Goal: Task Accomplishment & Management: Manage account settings

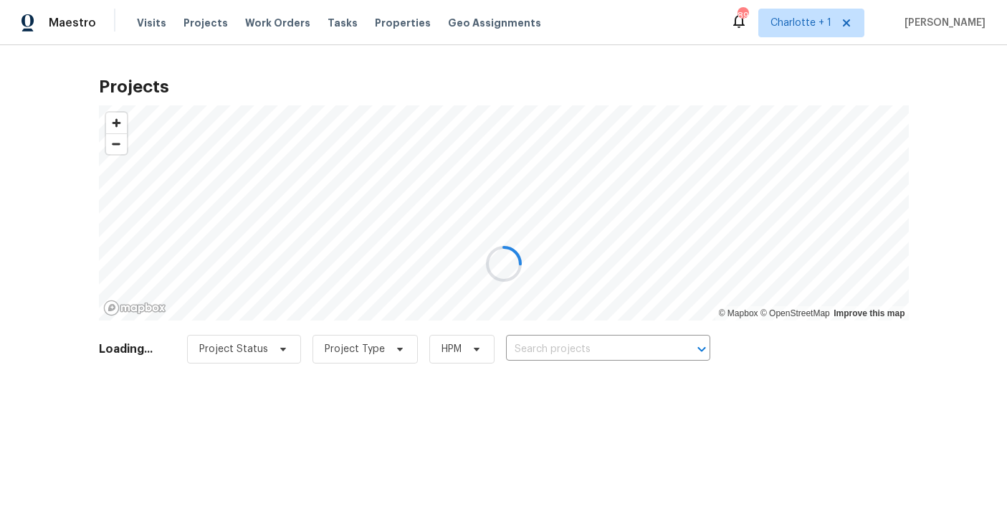
click at [964, 68] on div at bounding box center [503, 263] width 1007 height 527
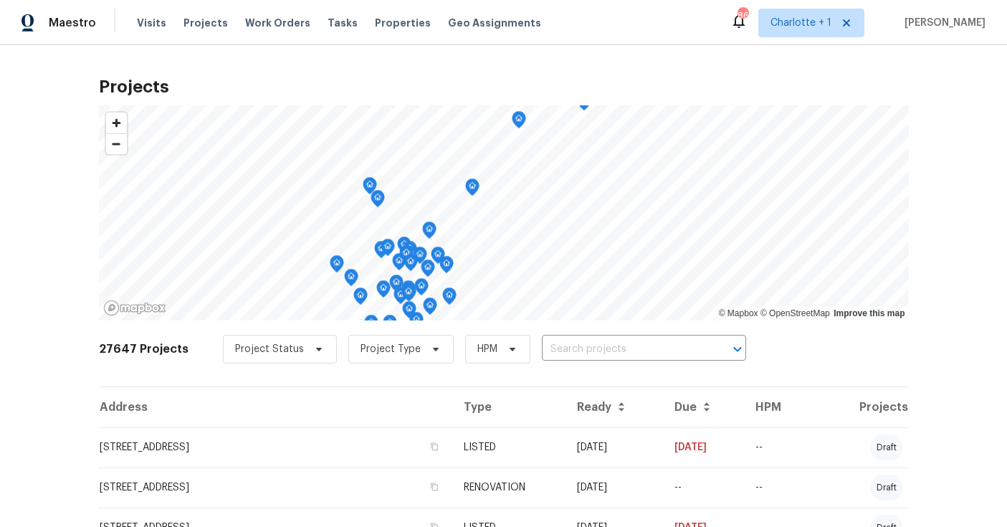
drag, startPoint x: 208, startPoint y: 26, endPoint x: 242, endPoint y: 14, distance: 35.6
click at [208, 26] on span "Projects" at bounding box center [205, 23] width 44 height 14
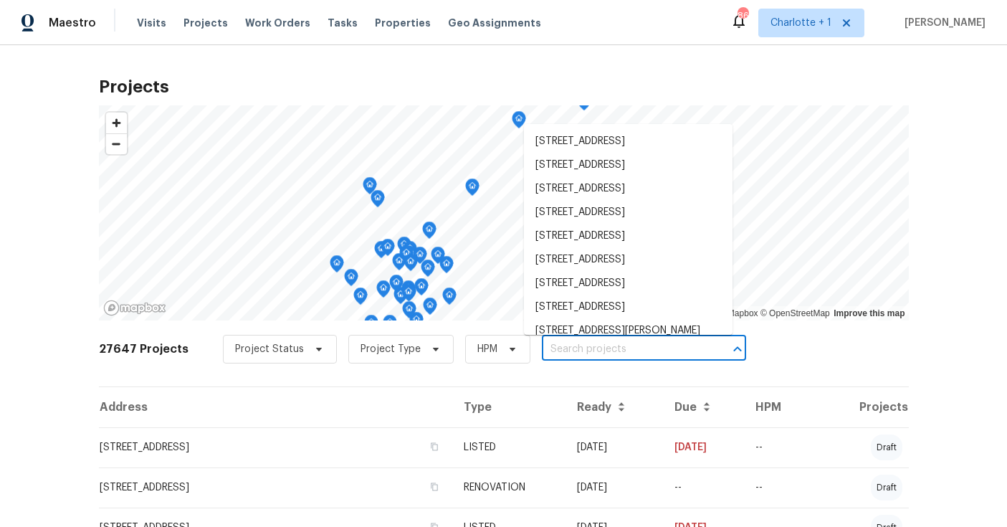
click at [622, 347] on input "text" at bounding box center [624, 349] width 164 height 22
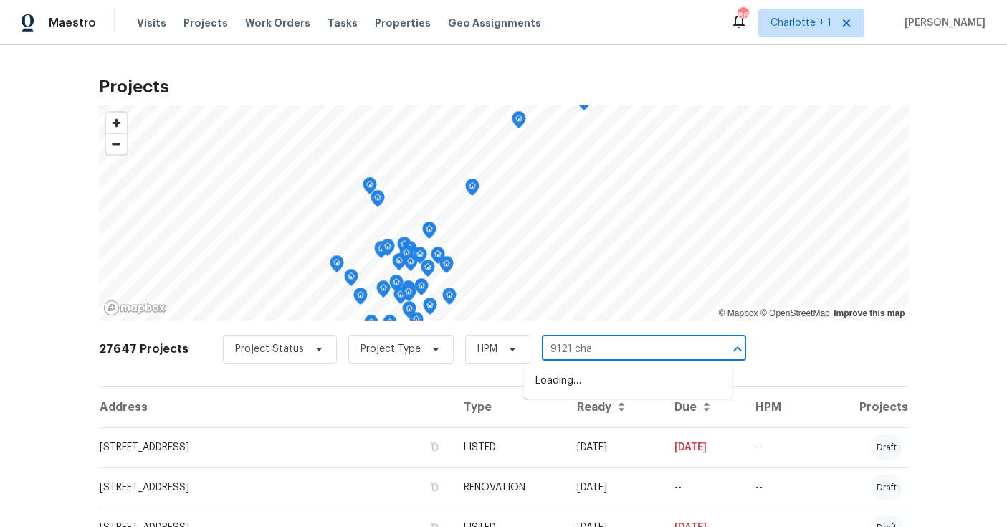
type input "9121 char"
click at [629, 373] on li "9121 Charminster Ct, Charlotte, NC 28269" at bounding box center [628, 381] width 208 height 24
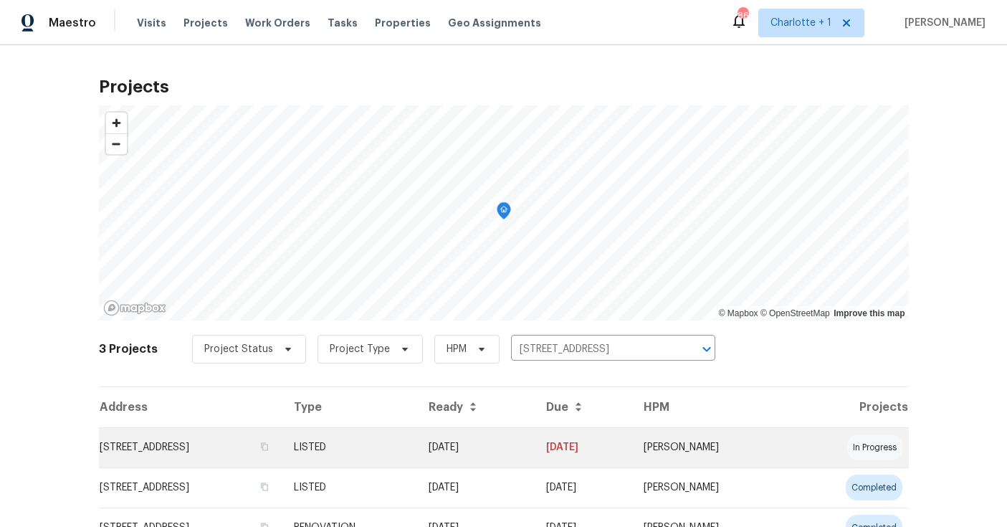
click at [282, 439] on td "9121 Charminster Ct, Charlotte, NC 28269" at bounding box center [190, 447] width 183 height 40
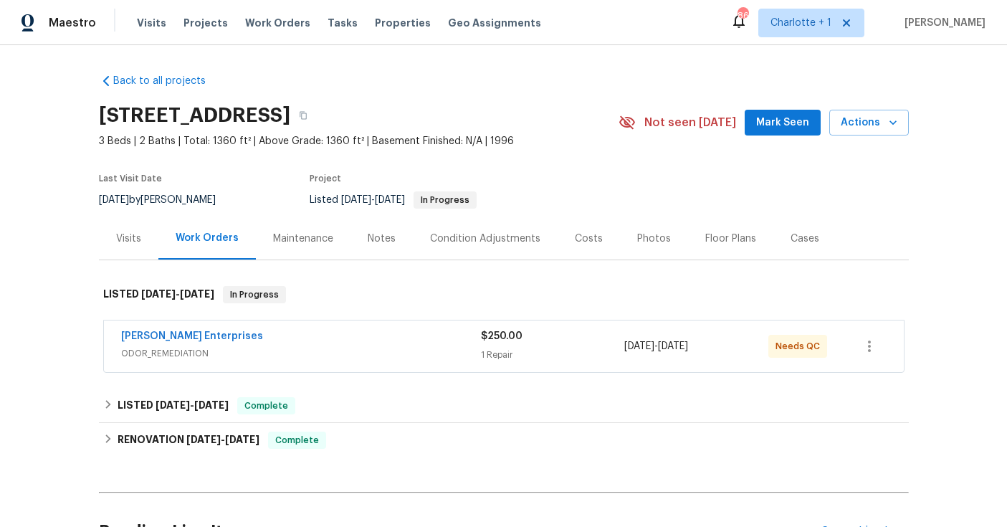
click at [318, 354] on span "ODOR_REMEDIATION" at bounding box center [301, 353] width 360 height 14
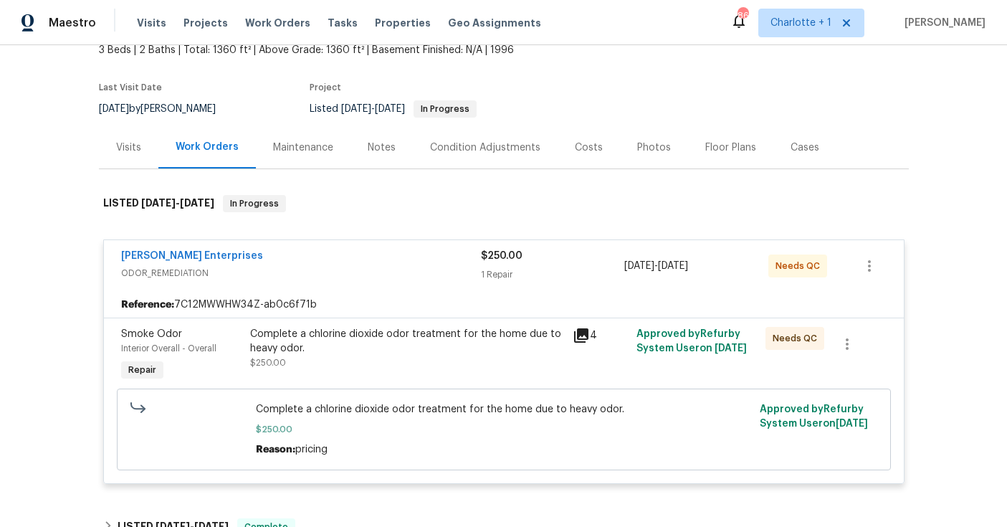
scroll to position [92, 0]
click at [309, 345] on div "Complete a chlorine dioxide odor treatment for the home due to heavy odor." at bounding box center [407, 340] width 314 height 29
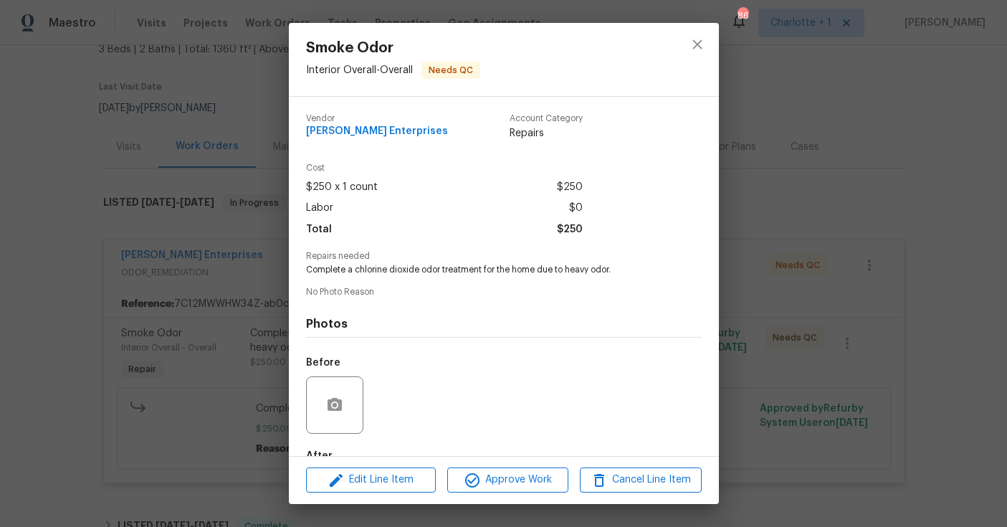
scroll to position [85, 0]
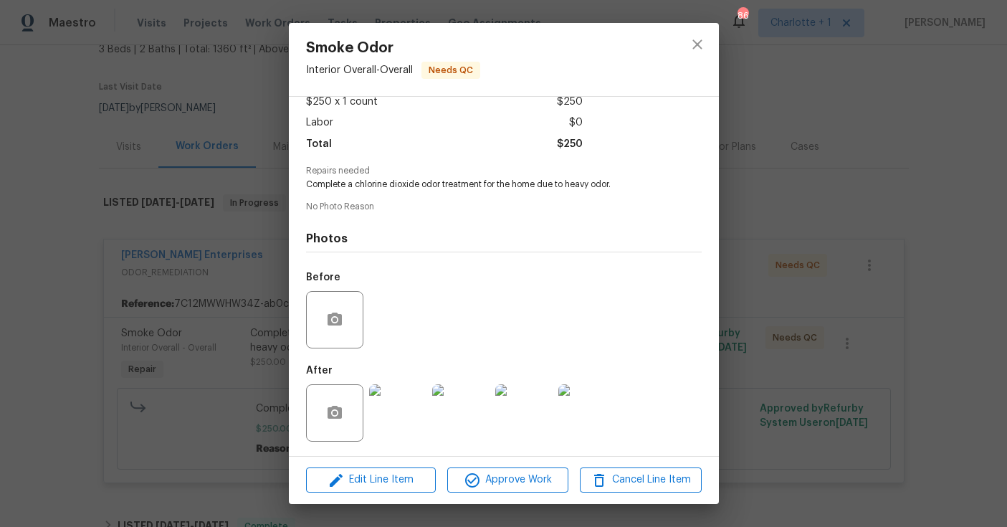
click at [422, 426] on img at bounding box center [397, 412] width 57 height 57
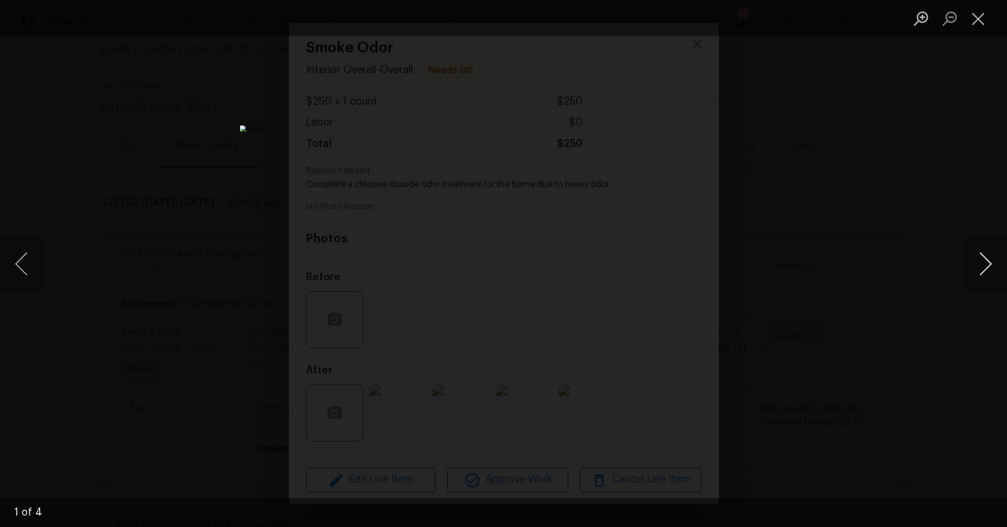
click at [984, 265] on button "Next image" at bounding box center [985, 263] width 43 height 57
click at [930, 197] on div "Lightbox" at bounding box center [503, 263] width 1007 height 527
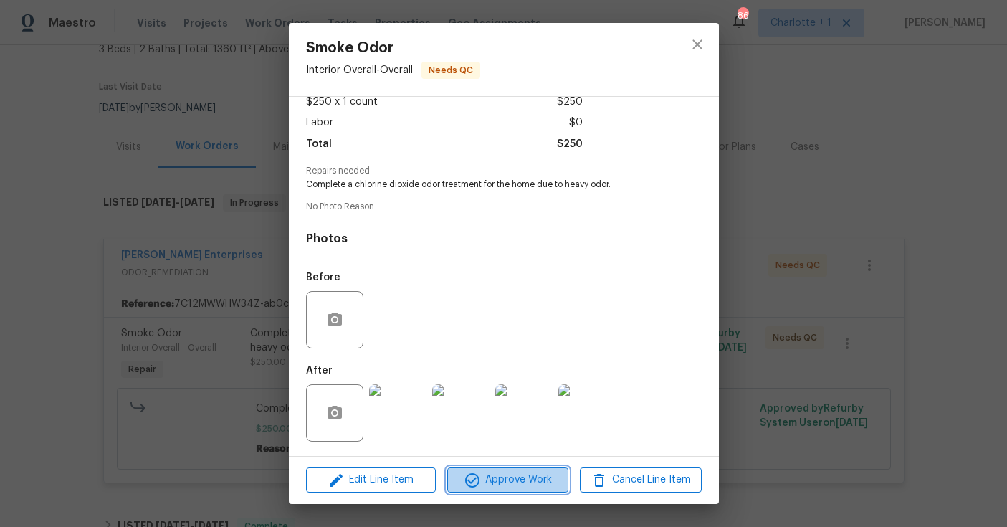
click at [509, 480] on span "Approve Work" at bounding box center [507, 480] width 112 height 18
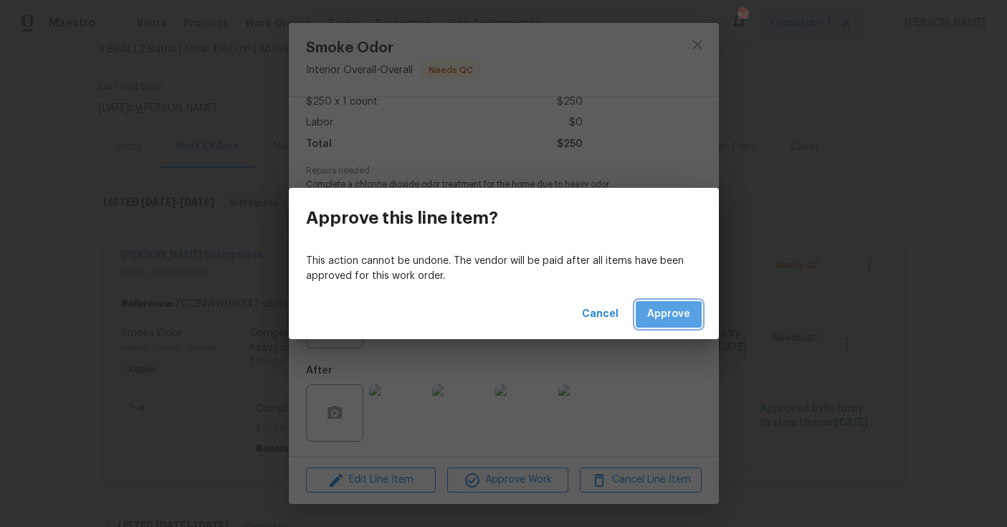
click at [664, 322] on span "Approve" at bounding box center [668, 314] width 43 height 18
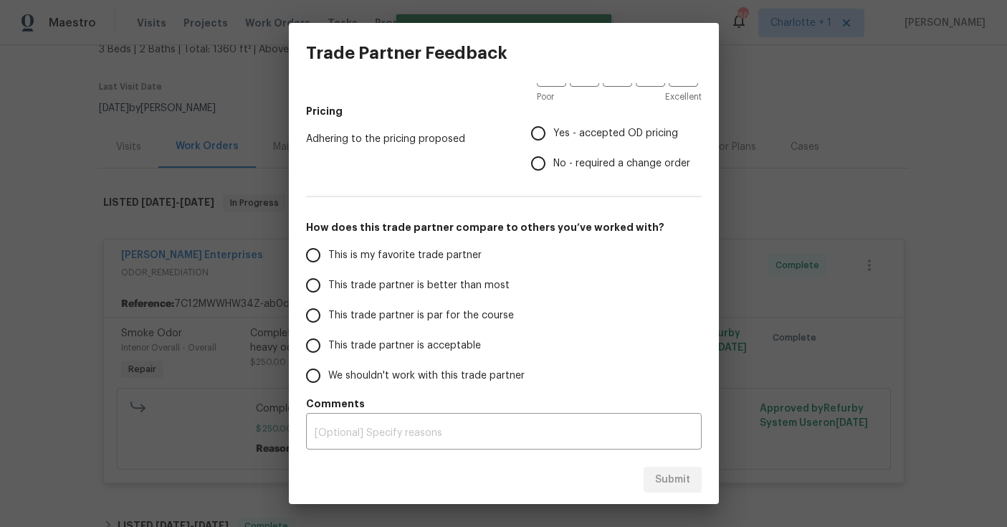
scroll to position [0, 0]
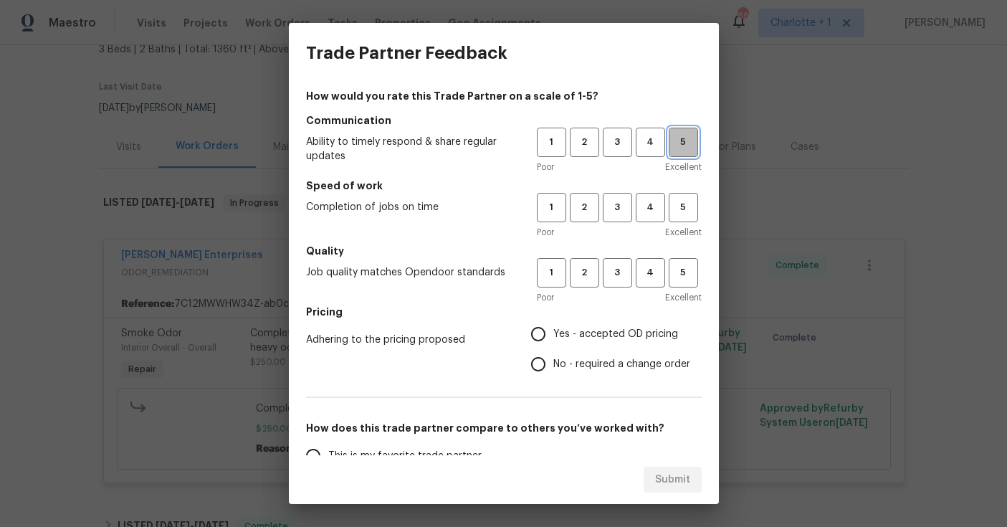
click at [670, 140] on span "5" at bounding box center [683, 142] width 27 height 16
drag, startPoint x: 669, startPoint y: 211, endPoint x: 662, endPoint y: 239, distance: 28.2
click at [670, 211] on span "5" at bounding box center [683, 207] width 27 height 16
click at [671, 272] on span "5" at bounding box center [683, 272] width 27 height 16
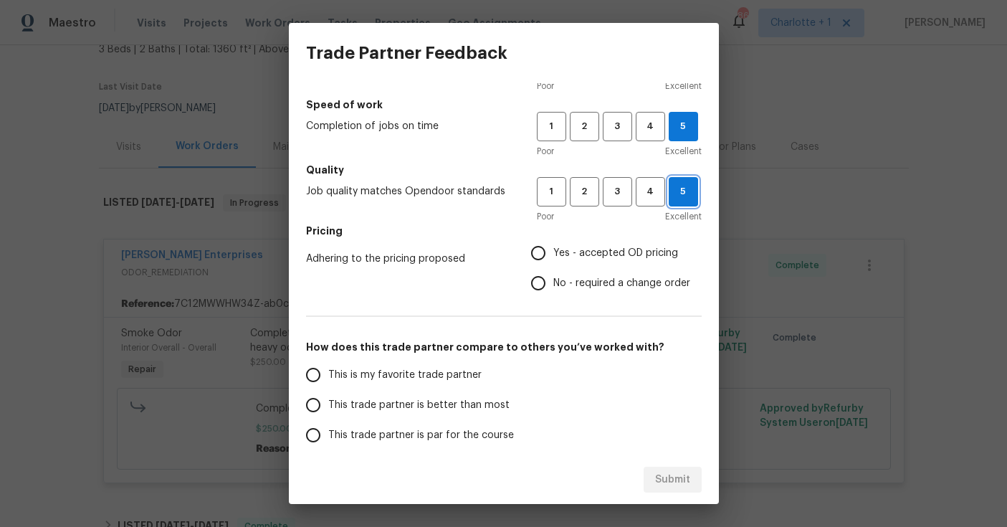
scroll to position [84, 0]
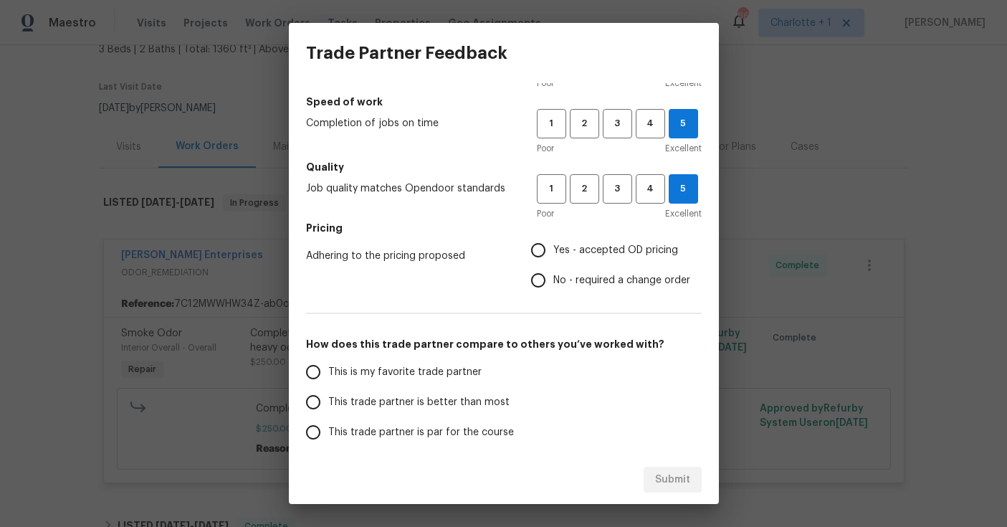
click at [595, 250] on span "Yes - accepted OD pricing" at bounding box center [615, 250] width 125 height 15
click at [553, 250] on input "Yes - accepted OD pricing" at bounding box center [538, 250] width 30 height 30
radio input "true"
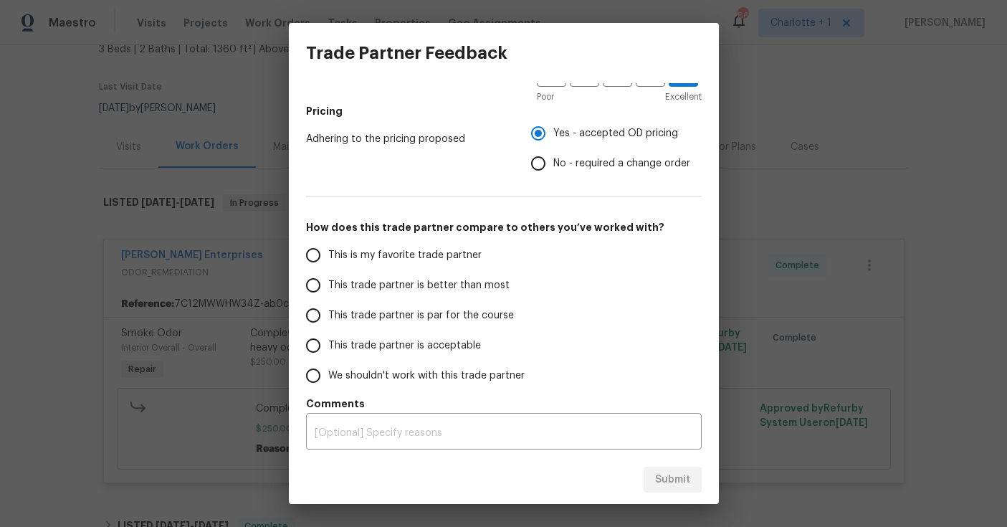
click at [395, 315] on span "This trade partner is par for the course" at bounding box center [421, 315] width 186 height 15
click at [328, 315] on input "This trade partner is par for the course" at bounding box center [313, 315] width 30 height 30
click at [671, 478] on span "Submit" at bounding box center [672, 480] width 35 height 18
radio input "true"
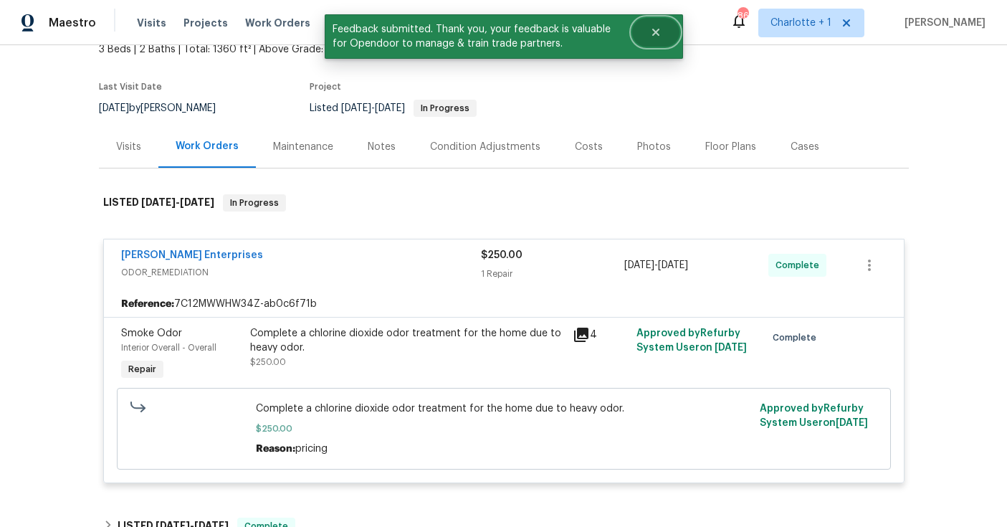
click at [663, 36] on button "Close" at bounding box center [655, 32] width 47 height 29
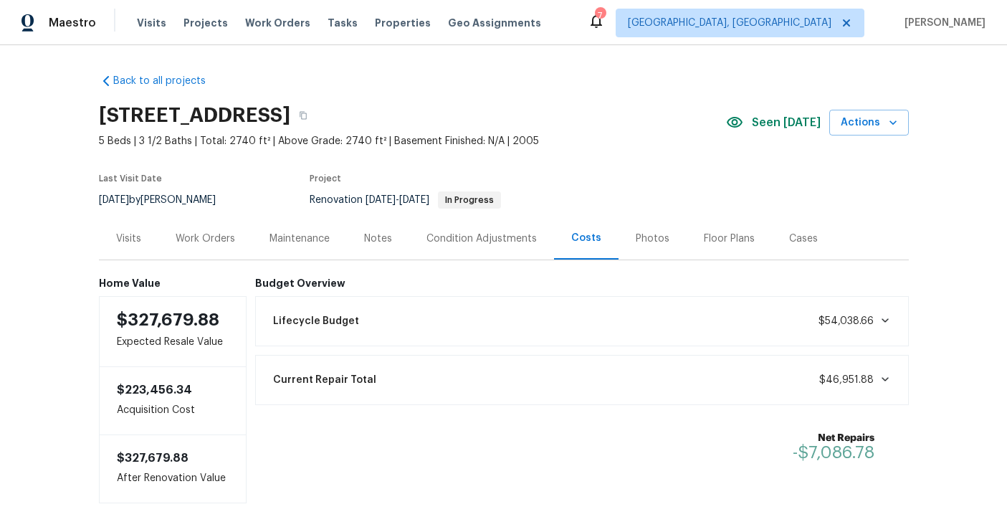
drag, startPoint x: 80, startPoint y: 181, endPoint x: 69, endPoint y: 177, distance: 12.0
click at [80, 181] on div "Back to all projects 12 Silverbrook Ct, Mc Leansville, NC 27301 5 Beds | 3 1/2 …" at bounding box center [503, 285] width 1007 height 481
click at [187, 19] on span "Projects" at bounding box center [205, 23] width 44 height 14
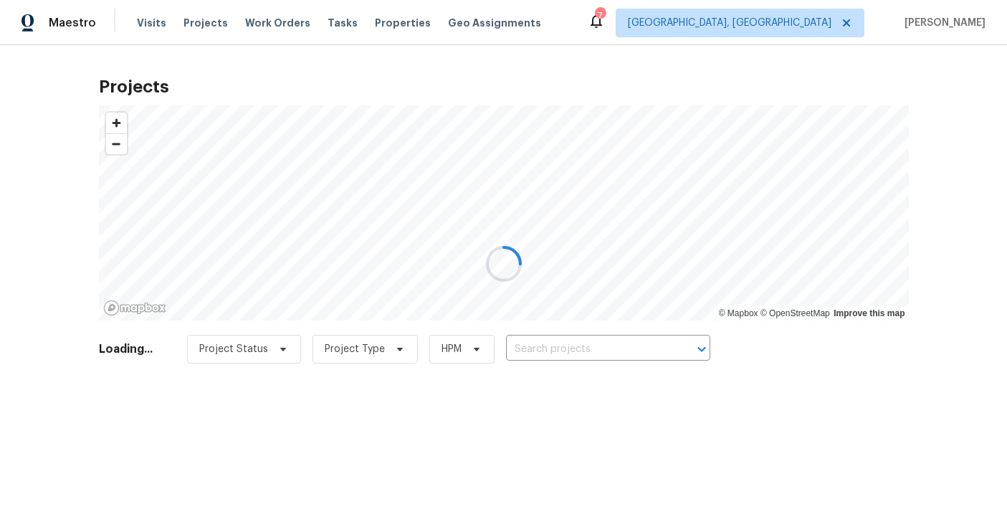
click at [377, 16] on div at bounding box center [503, 263] width 1007 height 527
click at [375, 18] on div at bounding box center [503, 263] width 1007 height 527
click at [365, 6] on div at bounding box center [503, 263] width 1007 height 527
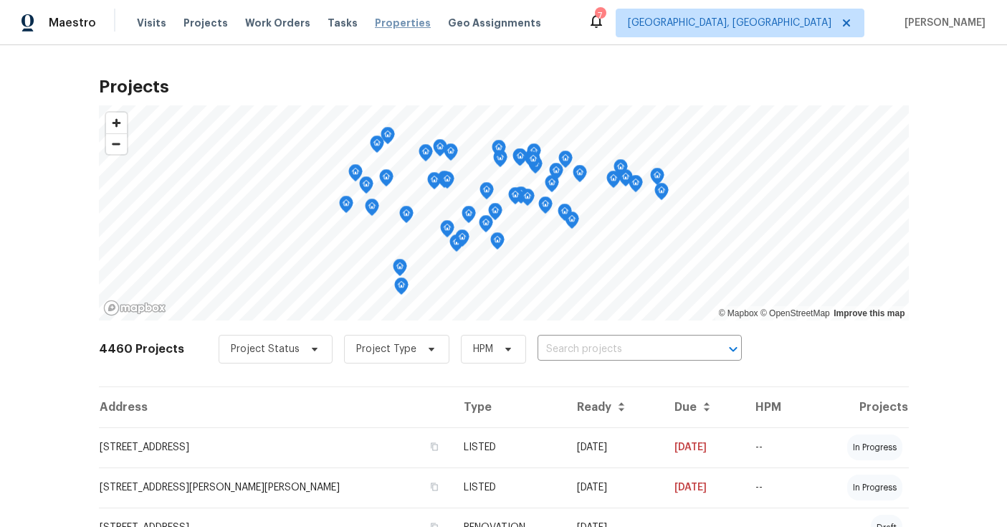
click at [381, 24] on span "Properties" at bounding box center [403, 23] width 56 height 14
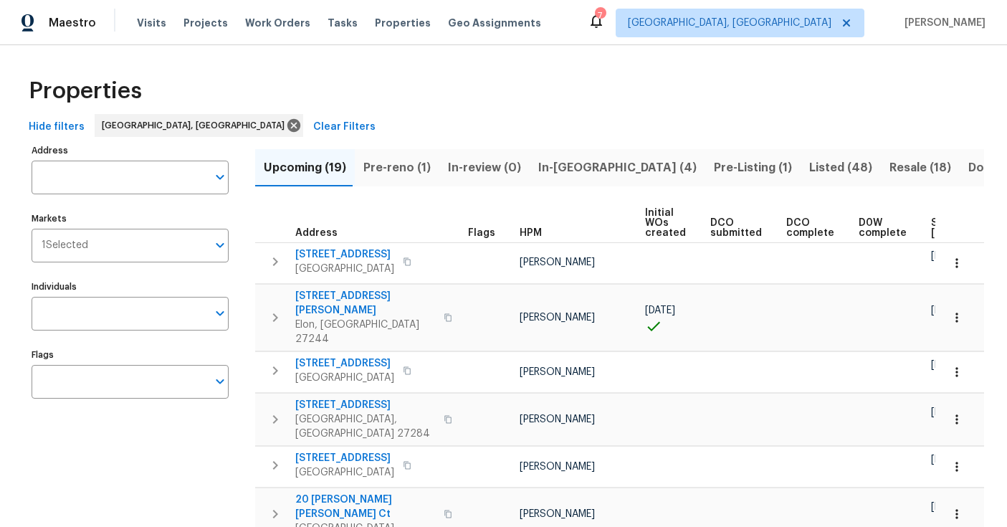
drag, startPoint x: 671, startPoint y: 100, endPoint x: 744, endPoint y: 140, distance: 84.0
click at [671, 100] on div "Properties" at bounding box center [503, 91] width 961 height 46
click at [889, 176] on span "Resale (18)" at bounding box center [920, 168] width 62 height 20
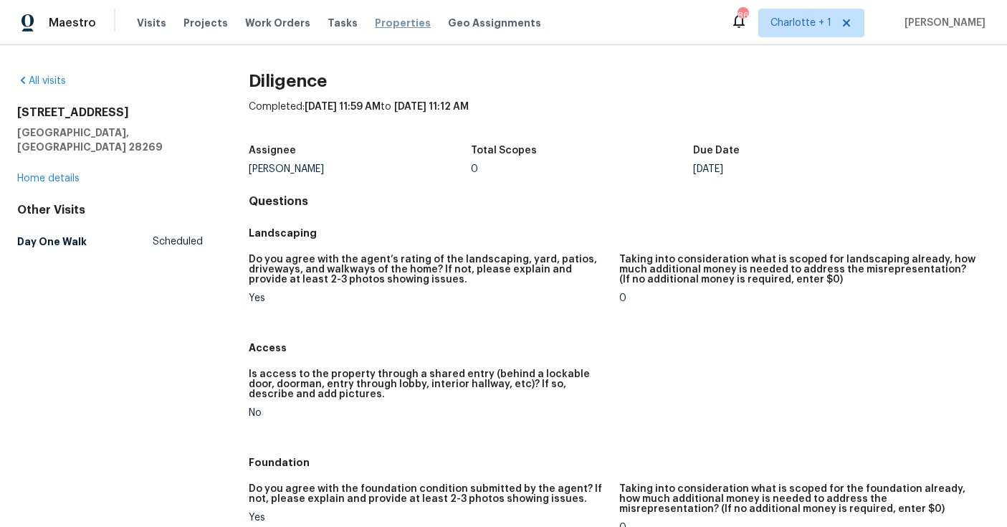
click at [378, 17] on span "Properties" at bounding box center [403, 23] width 56 height 14
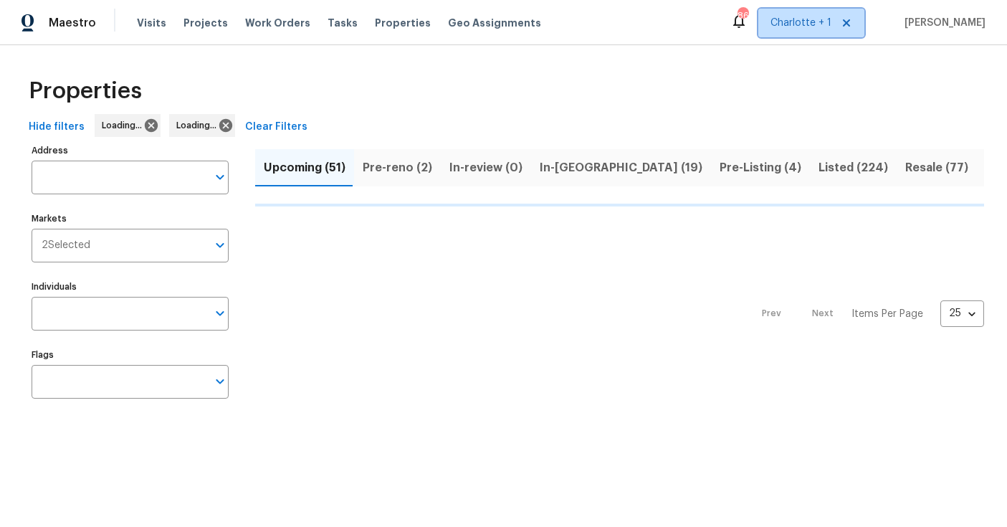
click at [806, 24] on span "Charlotte + 1" at bounding box center [800, 23] width 61 height 14
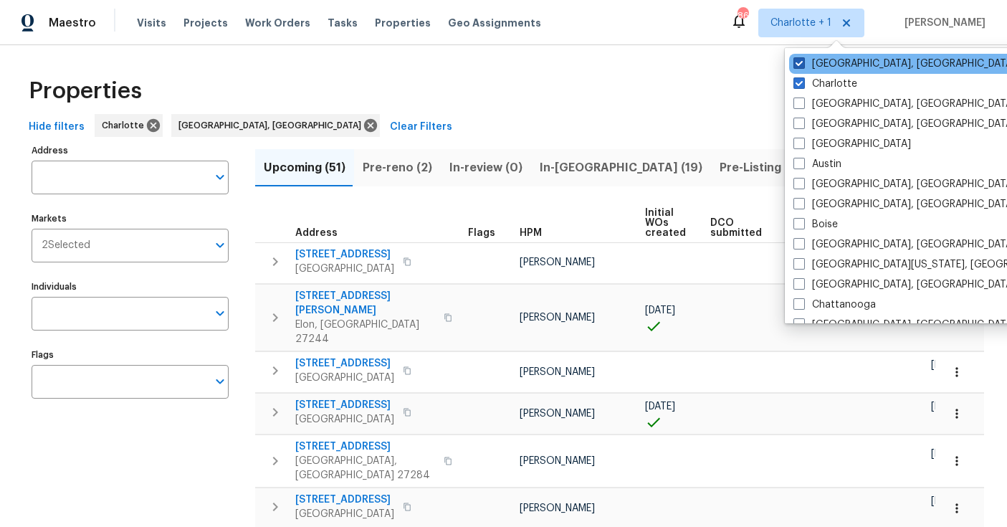
click at [833, 67] on label "[GEOGRAPHIC_DATA], [GEOGRAPHIC_DATA]" at bounding box center [904, 64] width 222 height 14
click at [802, 66] on input "[GEOGRAPHIC_DATA], [GEOGRAPHIC_DATA]" at bounding box center [797, 61] width 9 height 9
checkbox input "false"
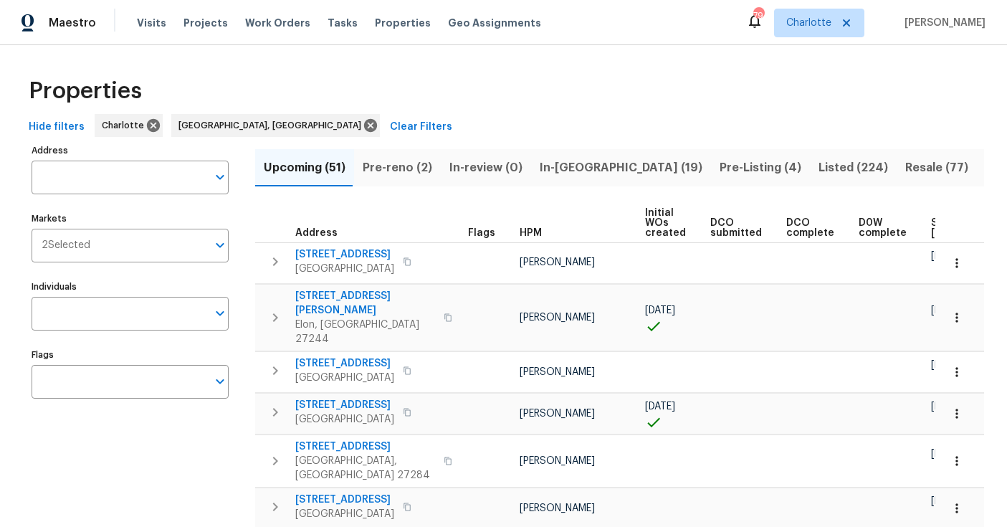
click at [721, 82] on div "Properties" at bounding box center [503, 91] width 961 height 46
click at [905, 171] on span "Resale (77)" at bounding box center [936, 168] width 63 height 20
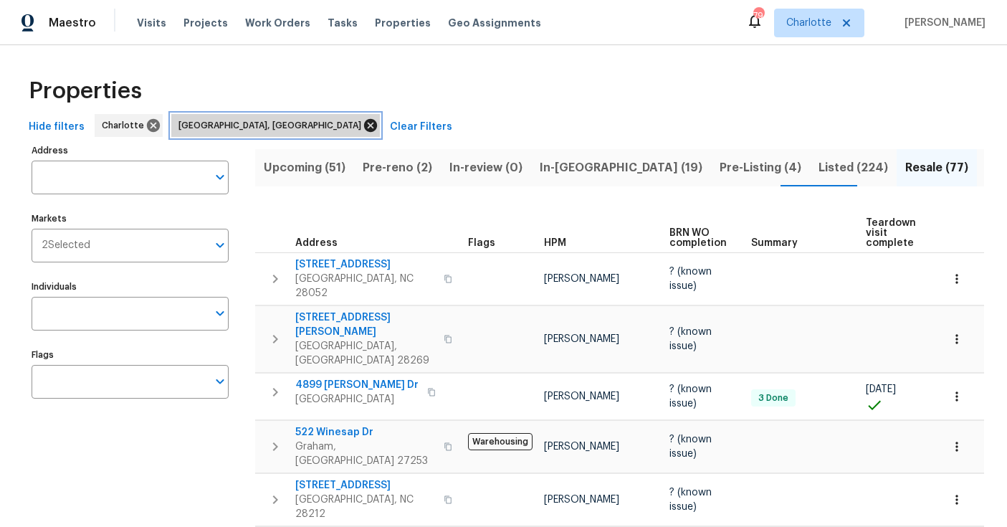
click at [364, 124] on icon at bounding box center [370, 125] width 13 height 13
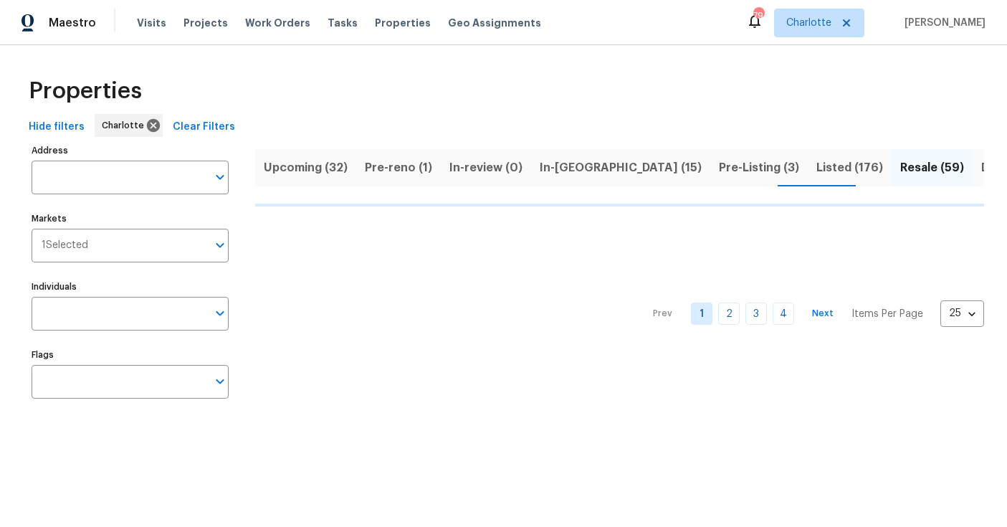
click at [622, 61] on div "Properties Hide filters Charlotte Clear Filters Address Address Markets 1 Selec…" at bounding box center [503, 240] width 1007 height 390
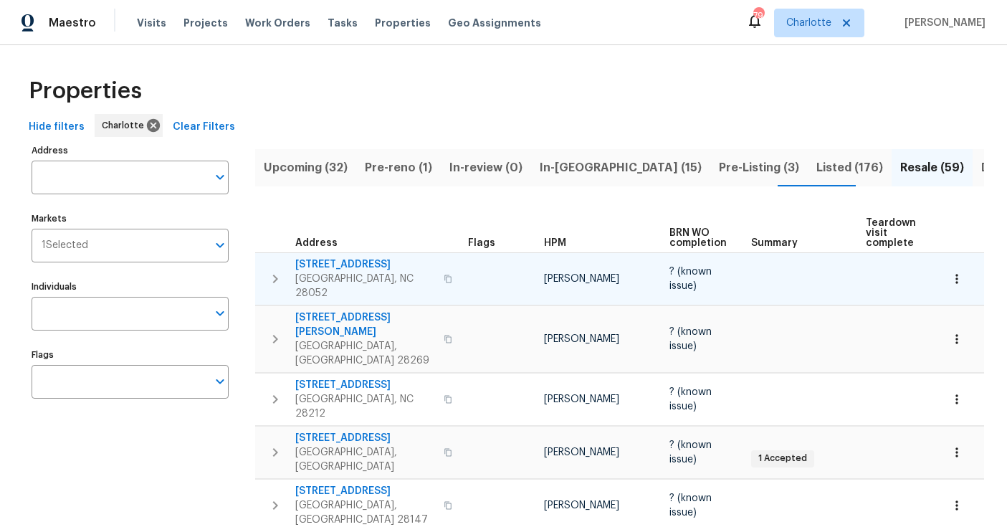
scroll to position [0, 148]
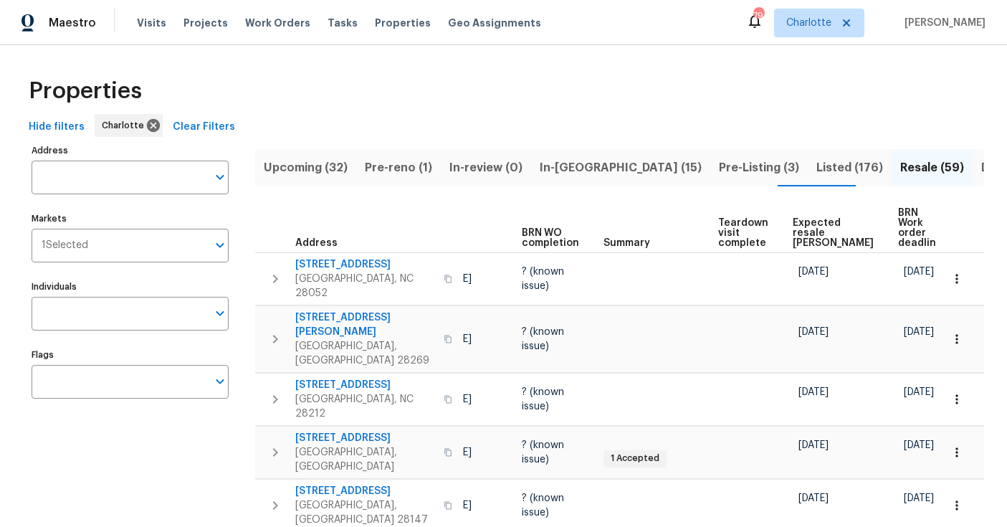
click at [804, 221] on span "Expected resale [PERSON_NAME]" at bounding box center [832, 233] width 81 height 30
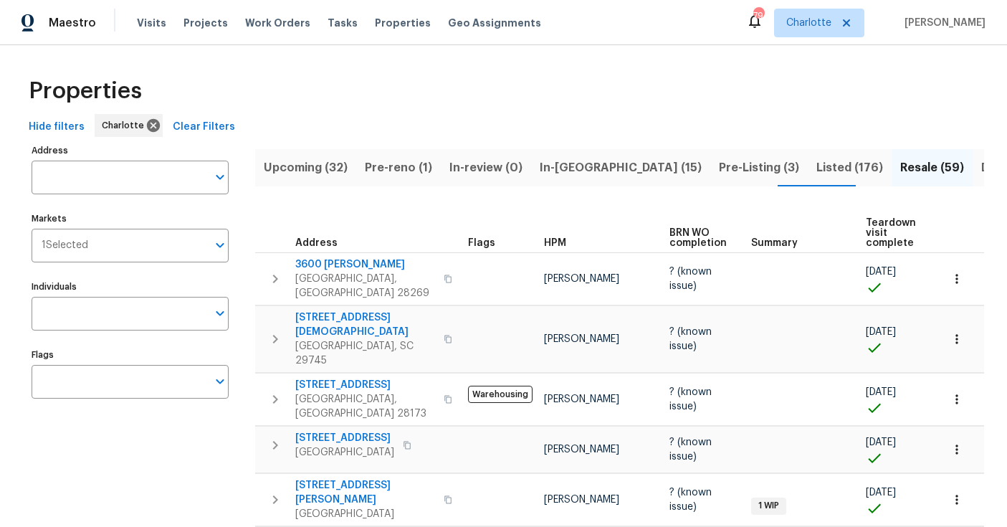
scroll to position [0, 172]
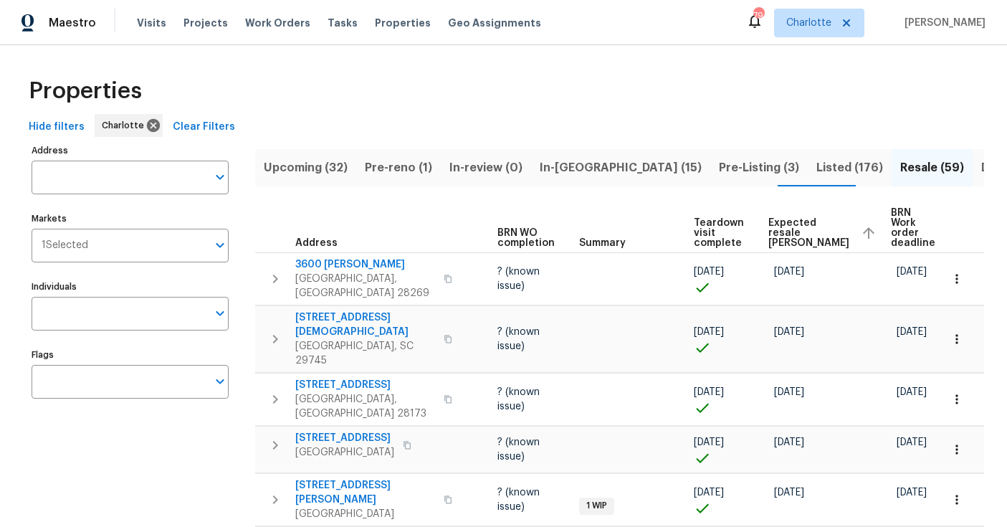
click at [768, 223] on span "Expected resale [PERSON_NAME]" at bounding box center [808, 233] width 81 height 30
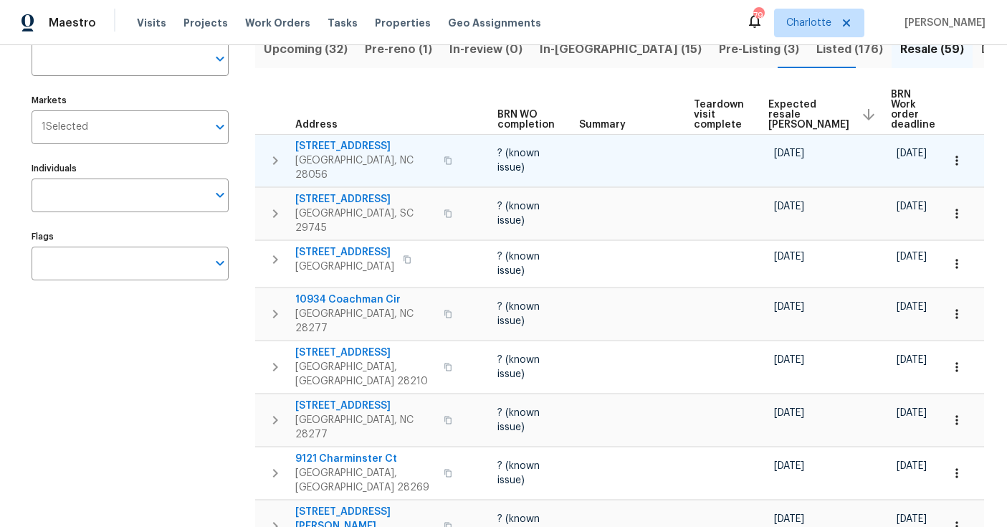
scroll to position [137, 0]
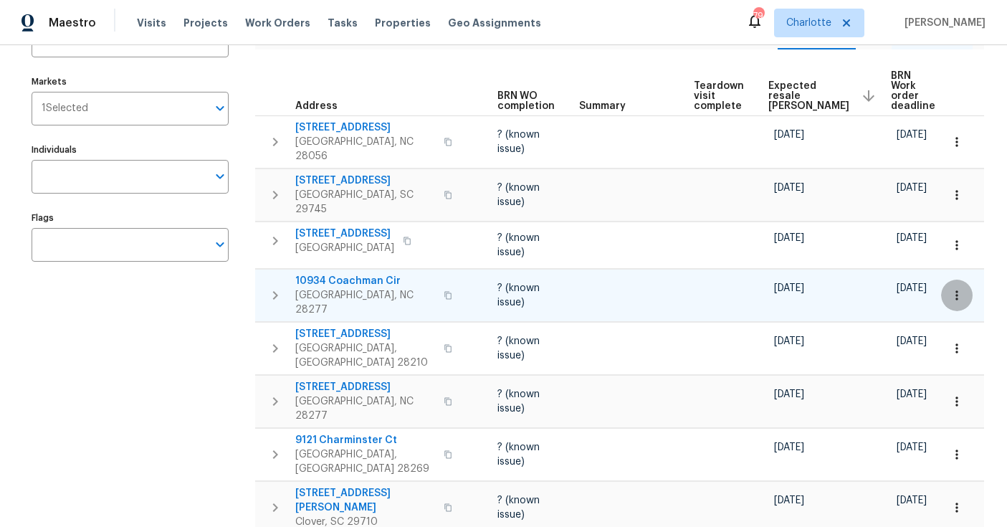
click at [955, 290] on icon "button" at bounding box center [956, 294] width 2 height 9
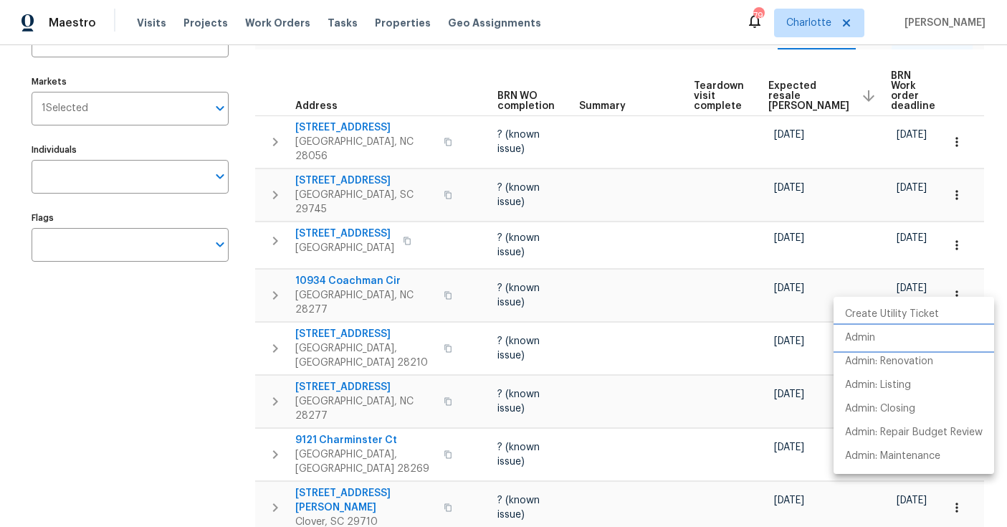
click at [872, 340] on p "Admin" at bounding box center [860, 337] width 30 height 15
click at [673, 414] on div at bounding box center [503, 263] width 1007 height 527
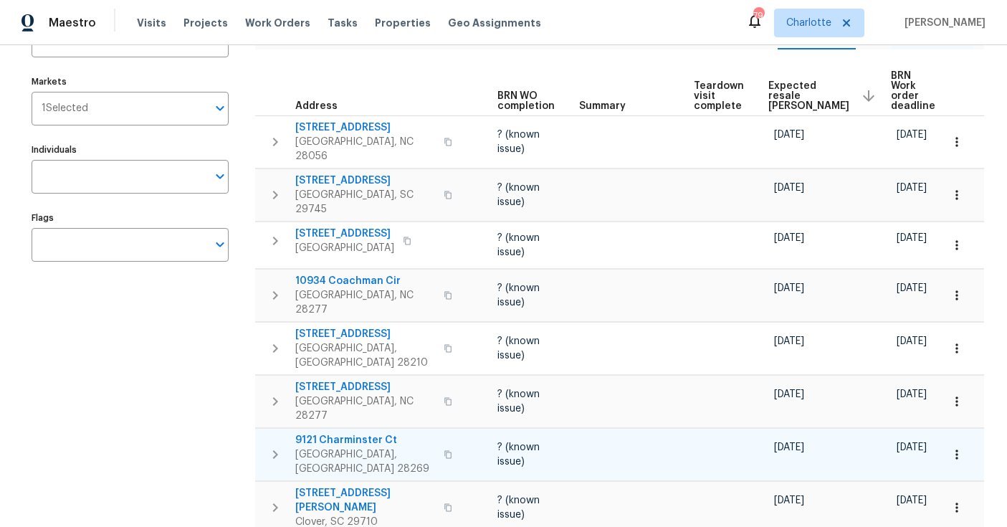
click at [954, 438] on button "button" at bounding box center [957, 454] width 32 height 32
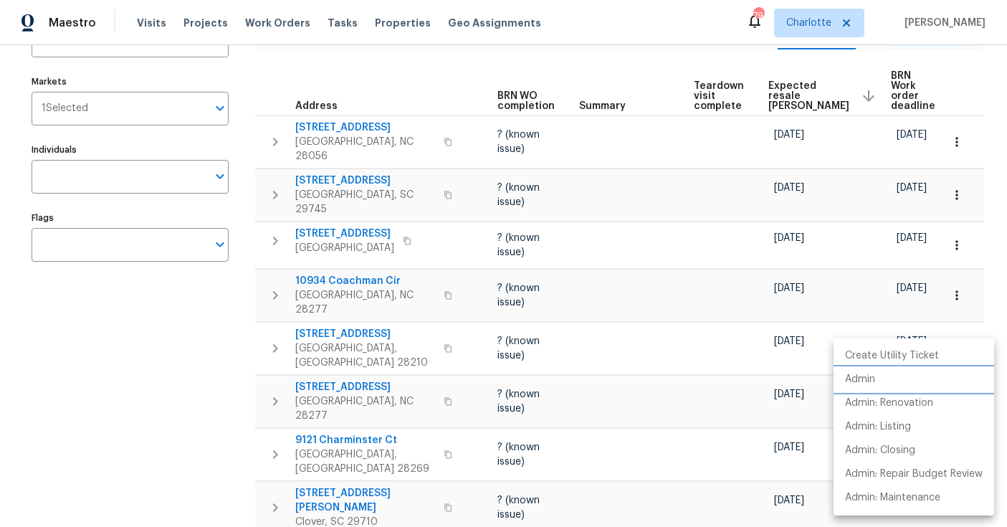
click at [858, 381] on p "Admin" at bounding box center [860, 379] width 30 height 15
click at [662, 377] on div at bounding box center [503, 263] width 1007 height 527
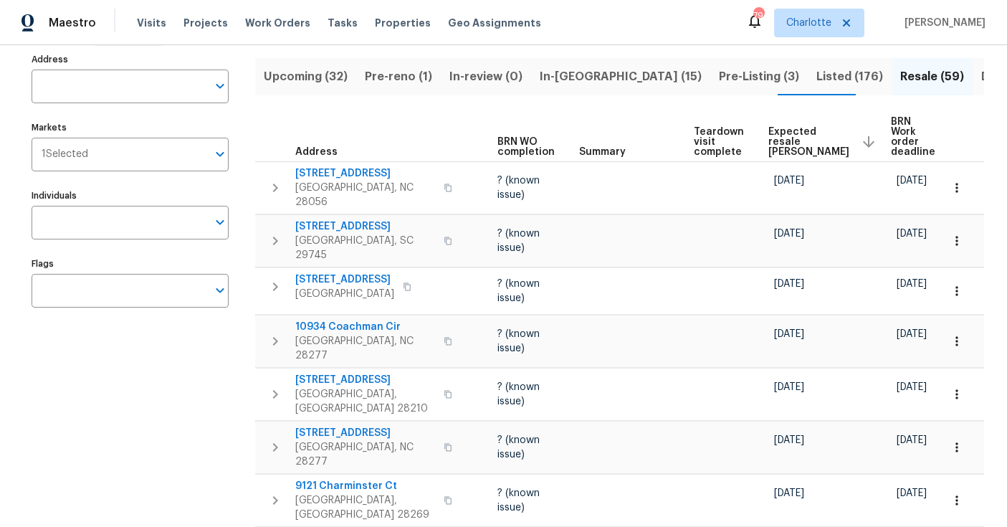
scroll to position [83, 0]
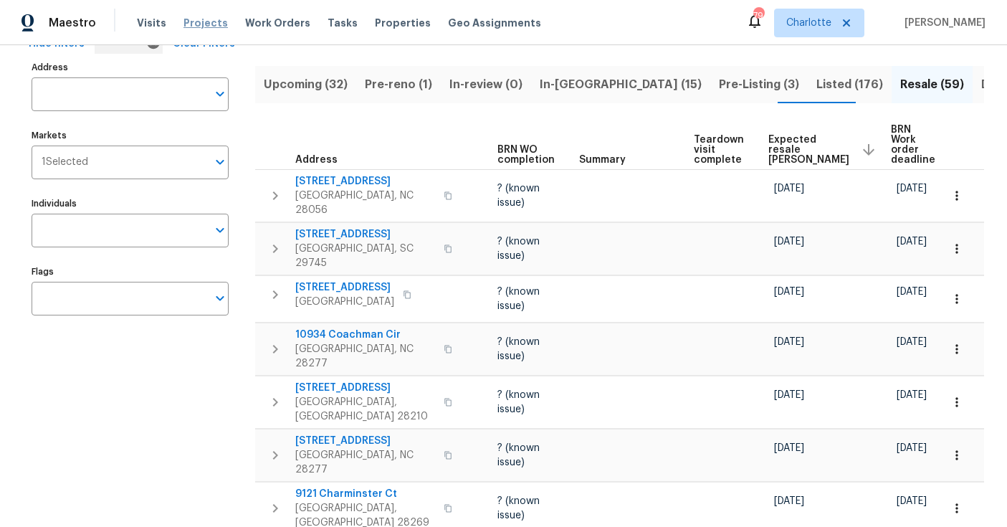
click at [209, 16] on span "Projects" at bounding box center [205, 23] width 44 height 14
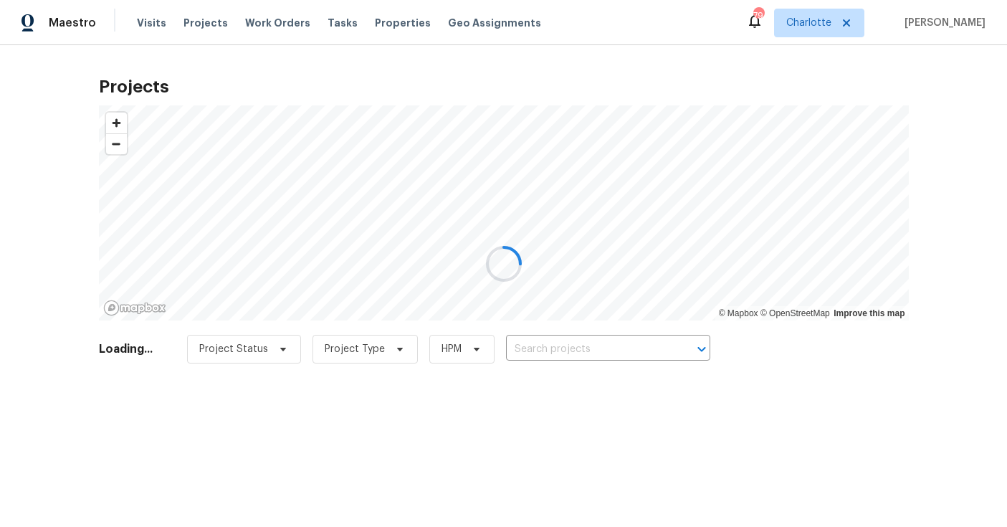
click at [547, 350] on div at bounding box center [503, 263] width 1007 height 527
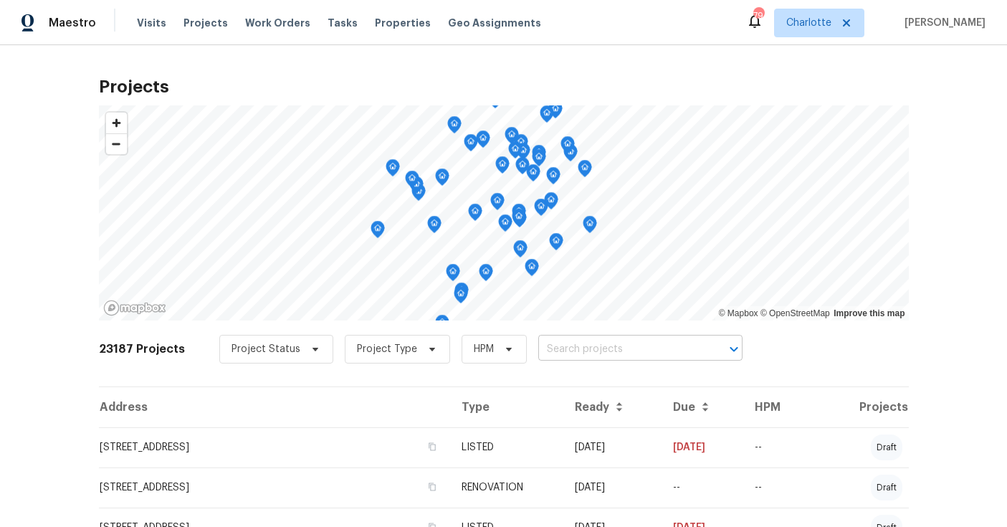
click at [550, 346] on input "text" at bounding box center [620, 349] width 164 height 22
type input "10934"
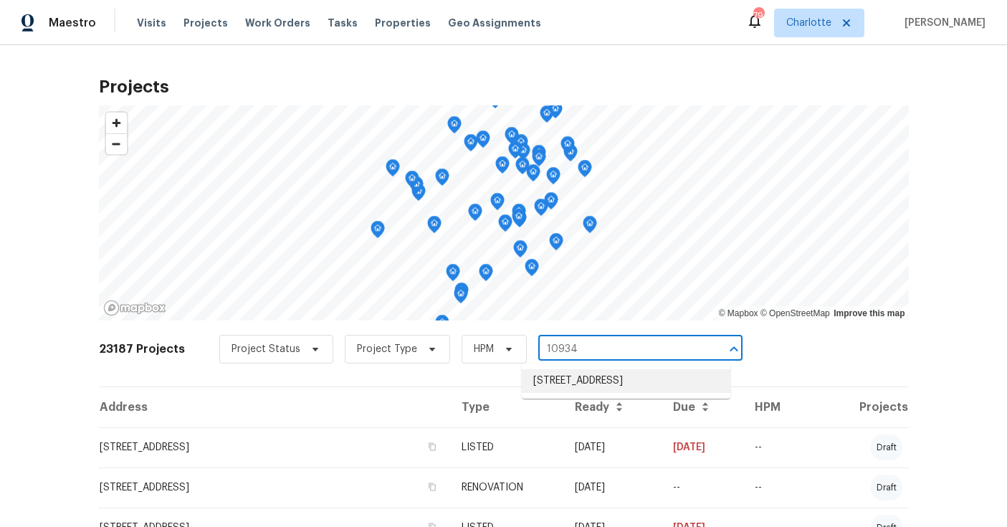
click at [566, 383] on li "10934 Coachman Cir, Charlotte, NC 28277" at bounding box center [626, 381] width 208 height 24
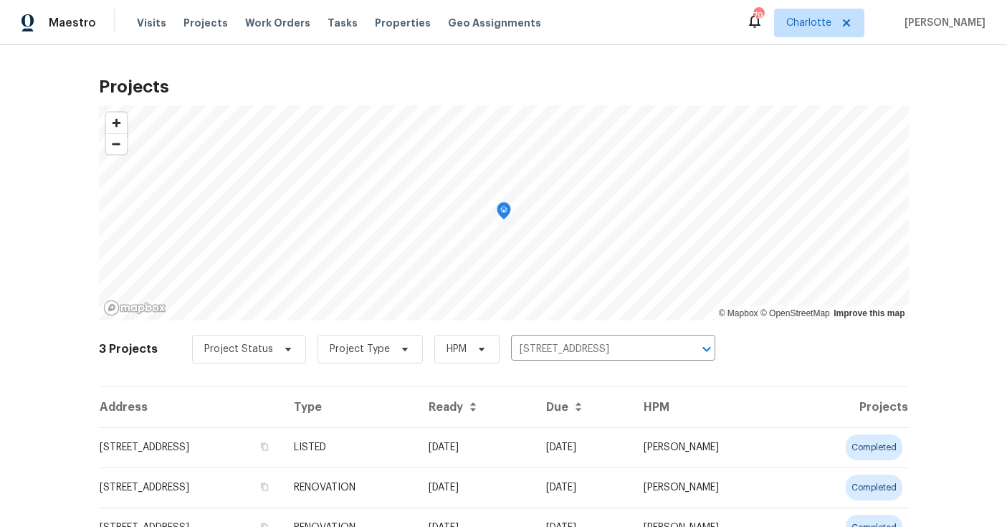
click at [236, 439] on td "10934 Coachman Cir, Charlotte, NC 28277" at bounding box center [190, 447] width 183 height 40
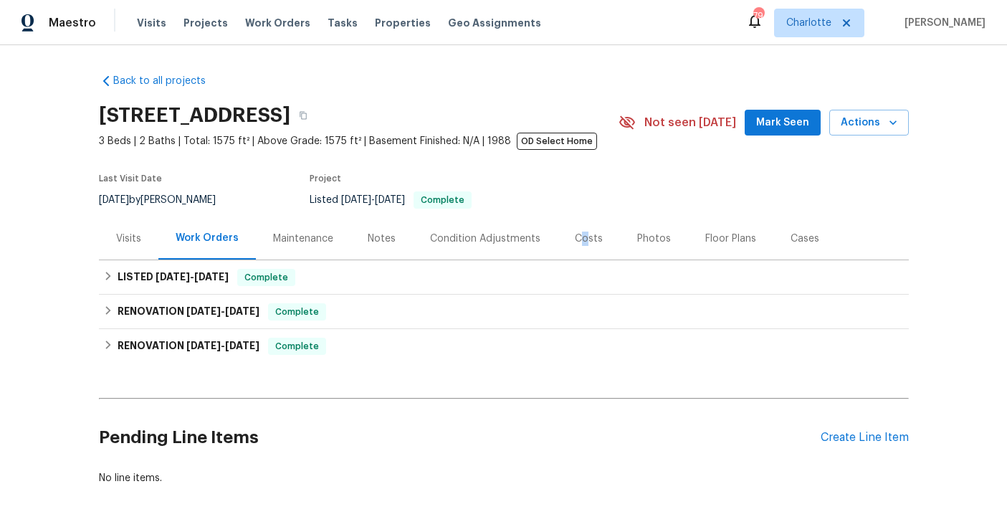
click at [575, 240] on div "Costs" at bounding box center [589, 238] width 28 height 14
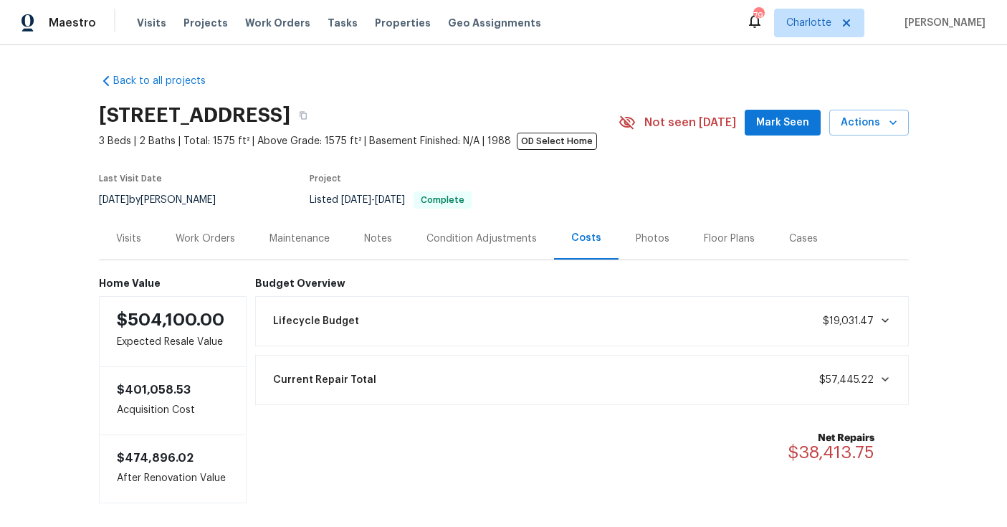
click at [635, 239] on div "Photos" at bounding box center [652, 238] width 34 height 14
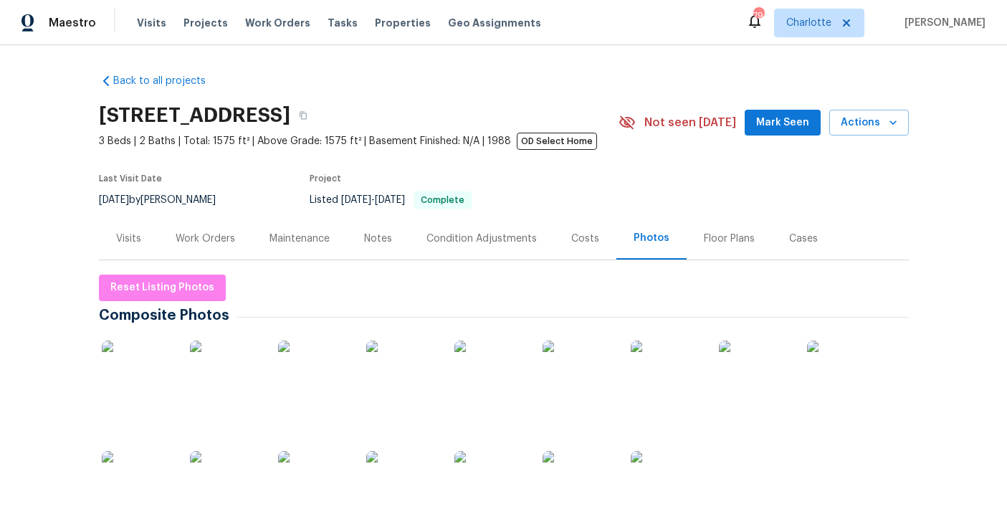
scroll to position [34, 0]
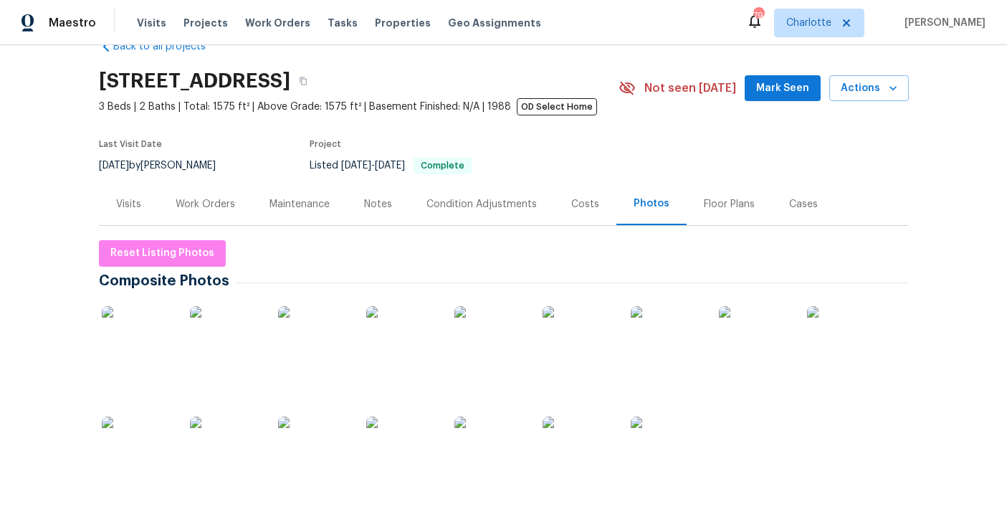
click at [120, 332] on img at bounding box center [138, 342] width 72 height 72
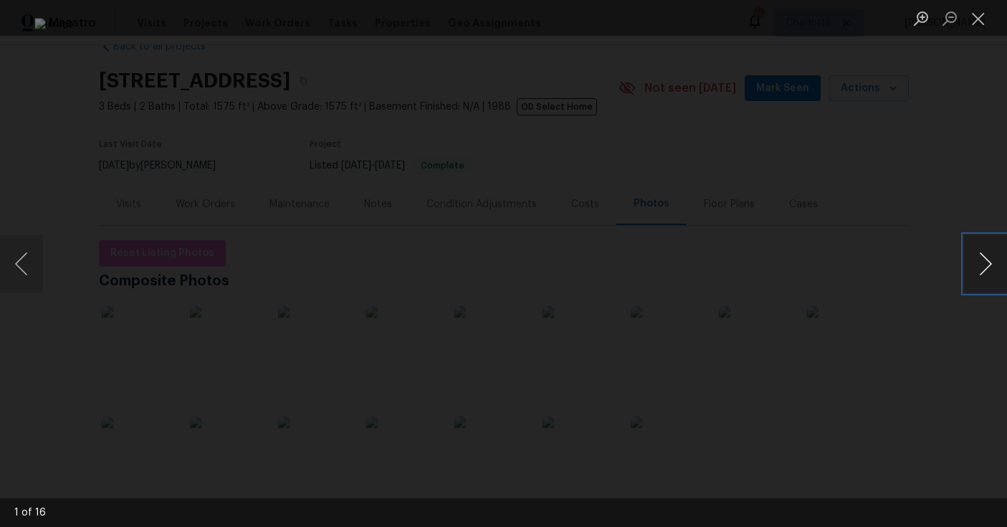
click at [994, 269] on button "Next image" at bounding box center [985, 263] width 43 height 57
click at [984, 260] on button "Next image" at bounding box center [985, 263] width 43 height 57
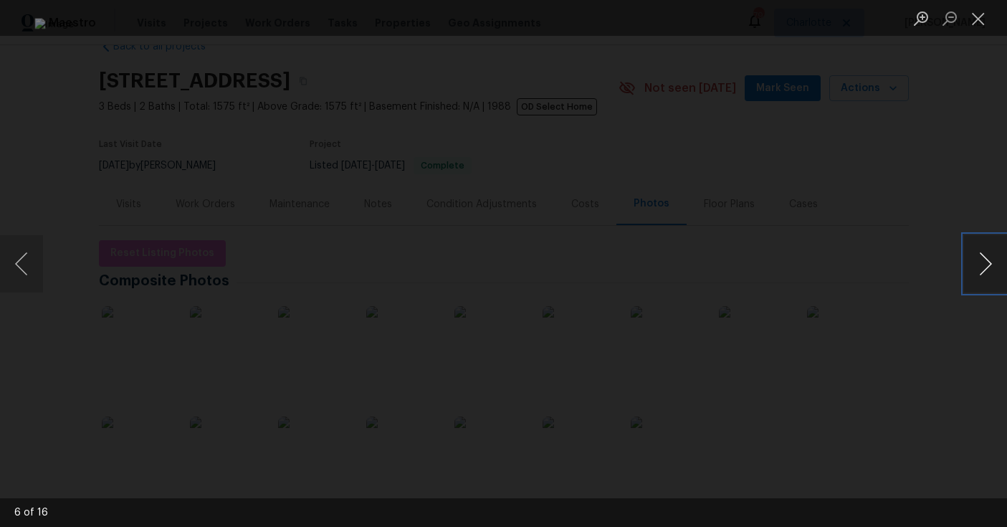
click at [984, 260] on button "Next image" at bounding box center [985, 263] width 43 height 57
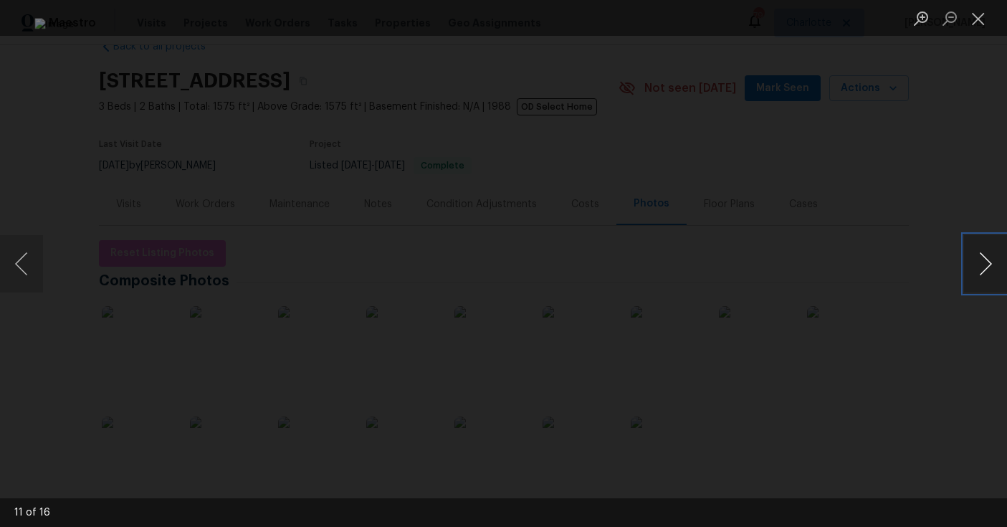
click at [984, 260] on button "Next image" at bounding box center [985, 263] width 43 height 57
click at [27, 262] on button "Previous image" at bounding box center [21, 263] width 43 height 57
click at [973, 254] on button "Next image" at bounding box center [985, 263] width 43 height 57
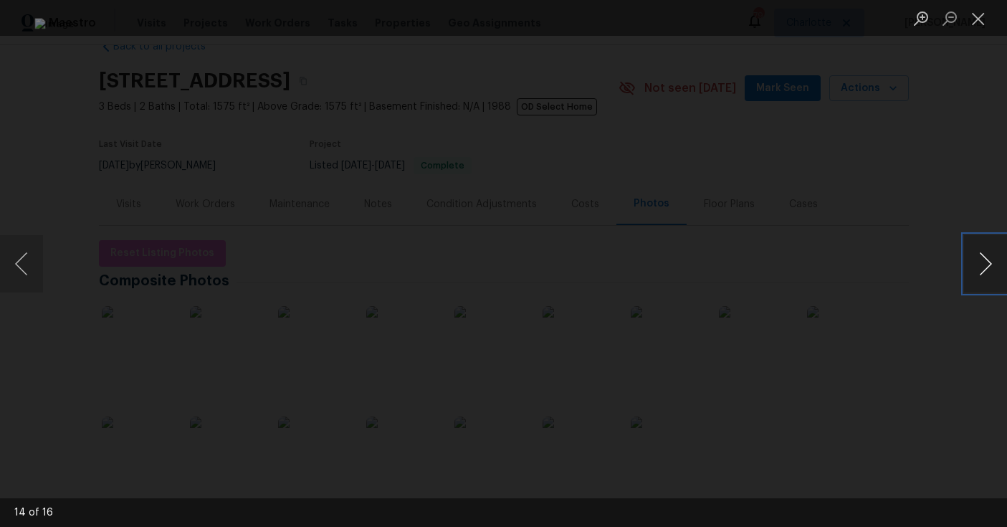
click at [973, 254] on button "Next image" at bounding box center [985, 263] width 43 height 57
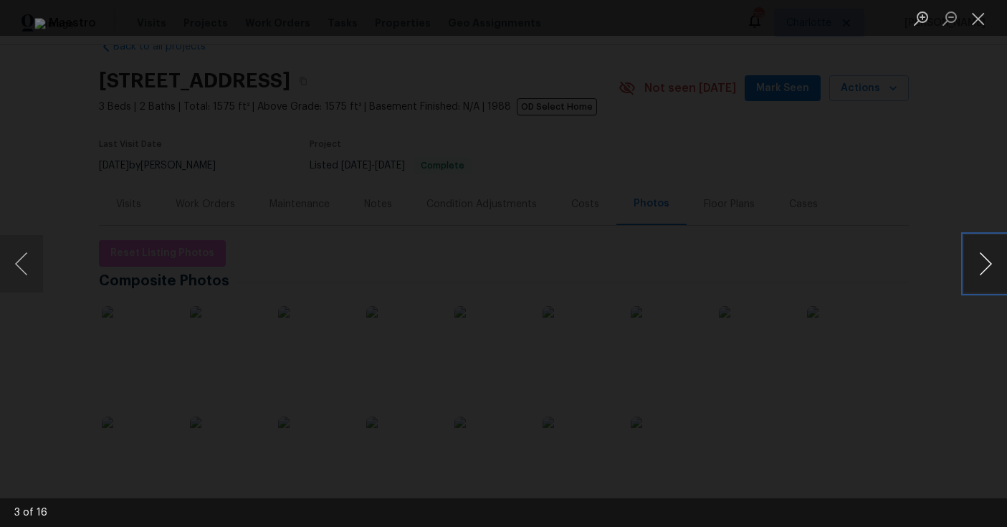
click at [973, 254] on button "Next image" at bounding box center [985, 263] width 43 height 57
click at [946, 67] on div "Lightbox" at bounding box center [503, 263] width 1007 height 527
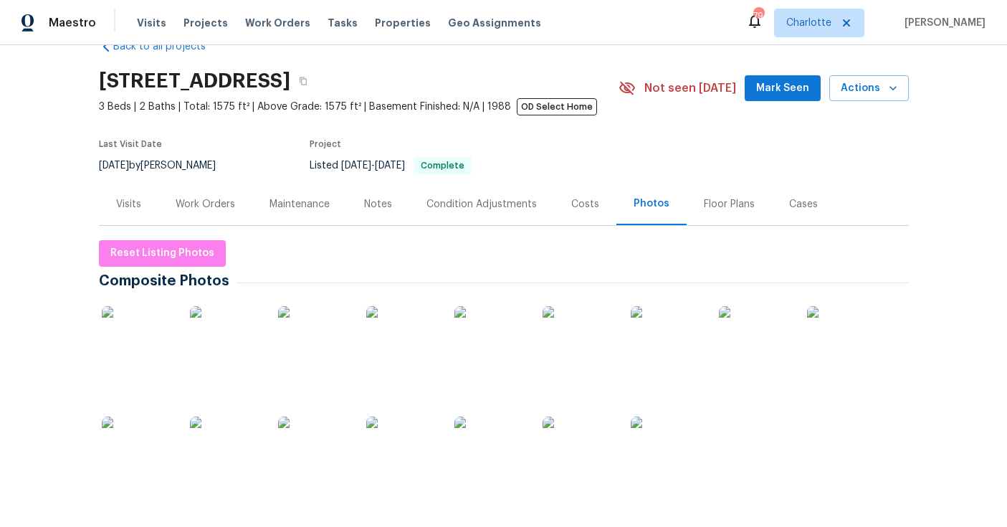
scroll to position [21, 0]
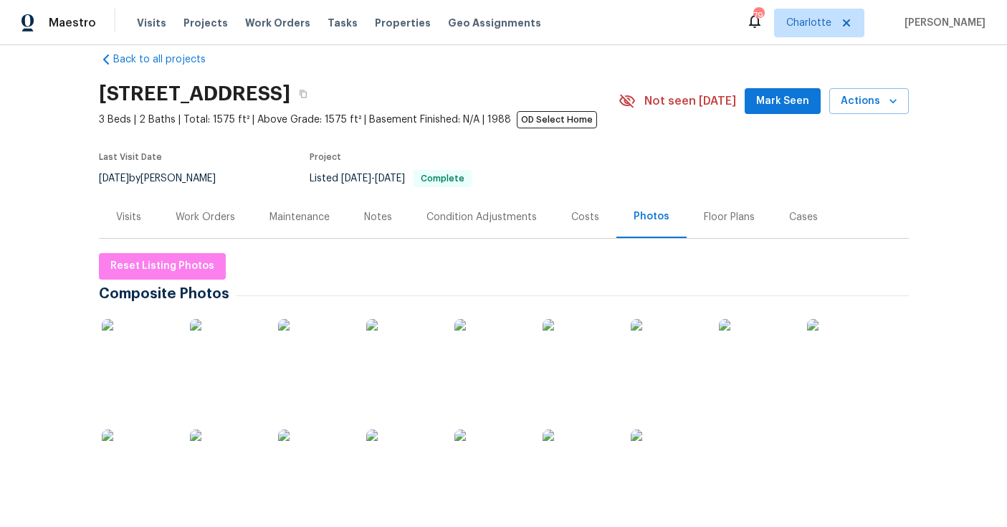
click at [196, 10] on div "Visits Projects Work Orders Tasks Properties Geo Assignments" at bounding box center [347, 23] width 421 height 29
click at [195, 20] on span "Projects" at bounding box center [205, 23] width 44 height 14
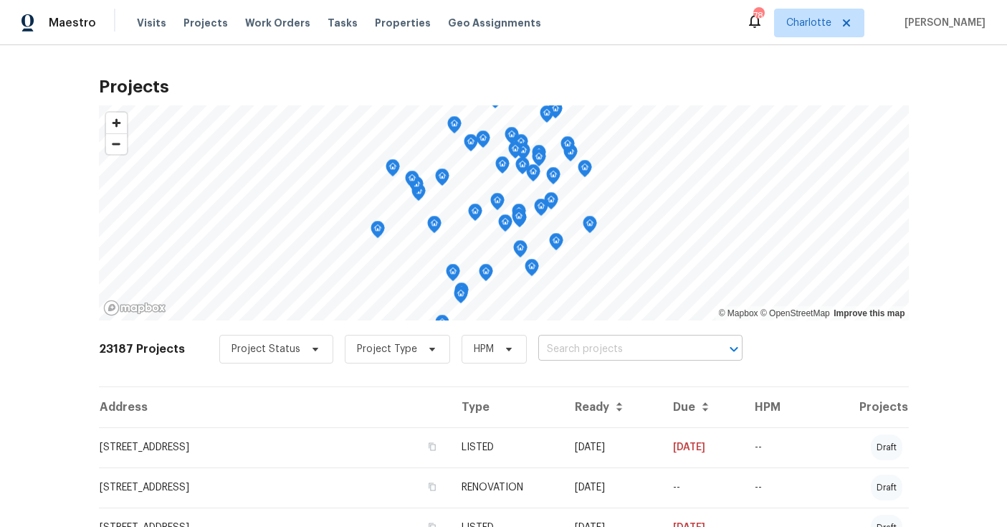
click at [622, 345] on input "text" at bounding box center [620, 349] width 164 height 22
type input "1121 swear"
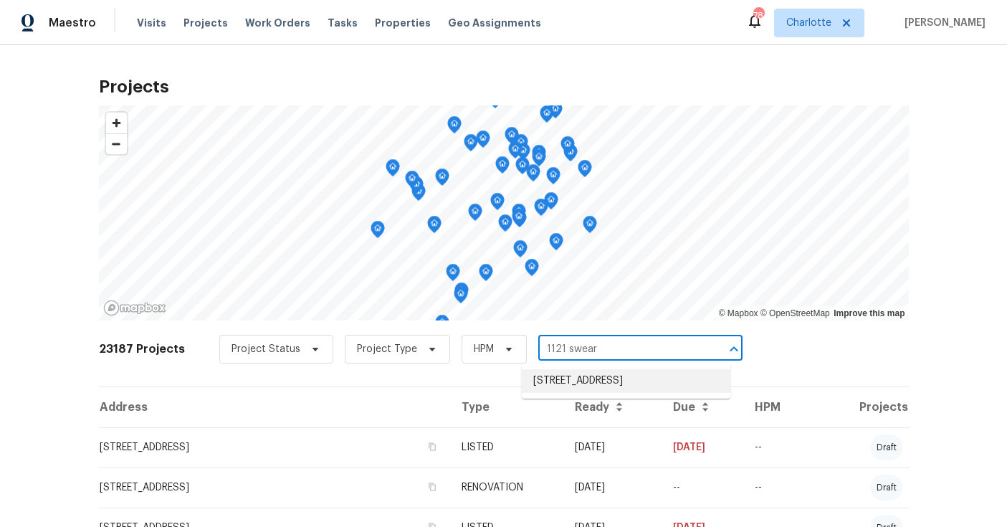
click at [623, 379] on li "1121 Swearngan Ridge Ct, Charlotte, NC 28216" at bounding box center [626, 381] width 208 height 24
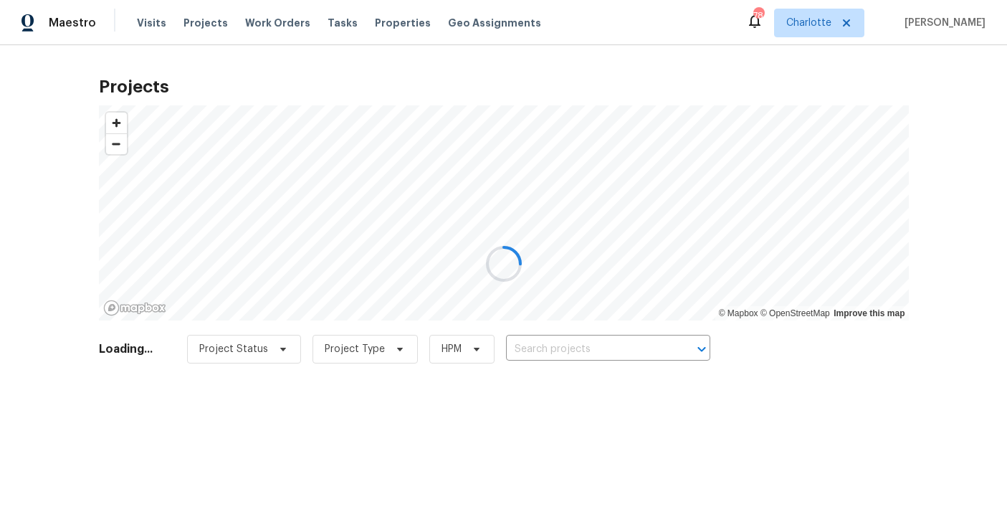
type input "1121 Swearngan Ridge Ct, Charlotte, NC 28216"
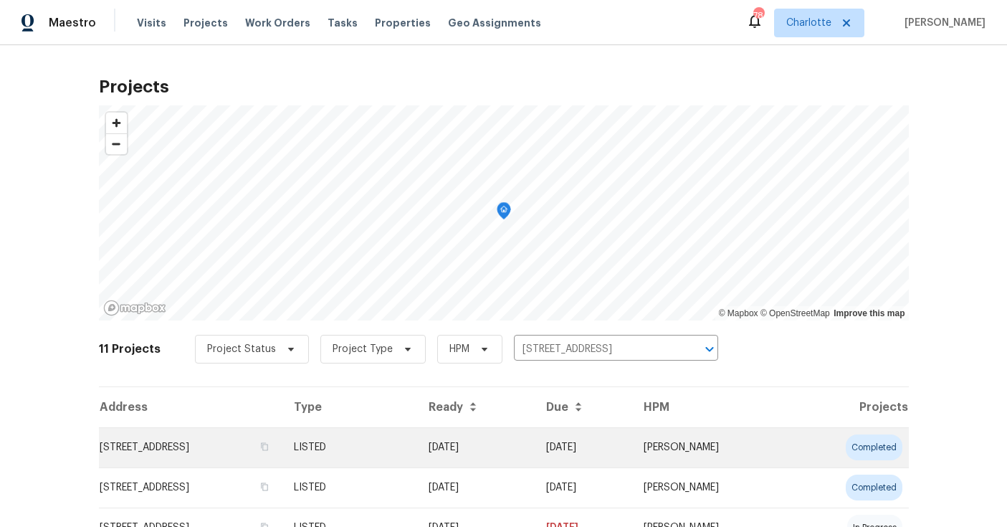
click at [282, 459] on td "1121 Swearngan Ridge Ct, Charlotte, NC 28216" at bounding box center [190, 447] width 183 height 40
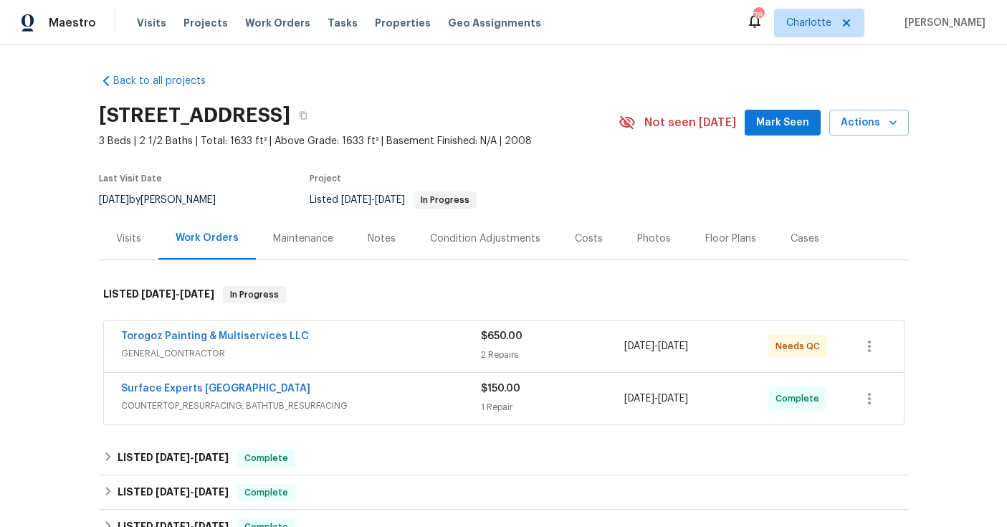
click at [562, 236] on div "Costs" at bounding box center [588, 238] width 62 height 42
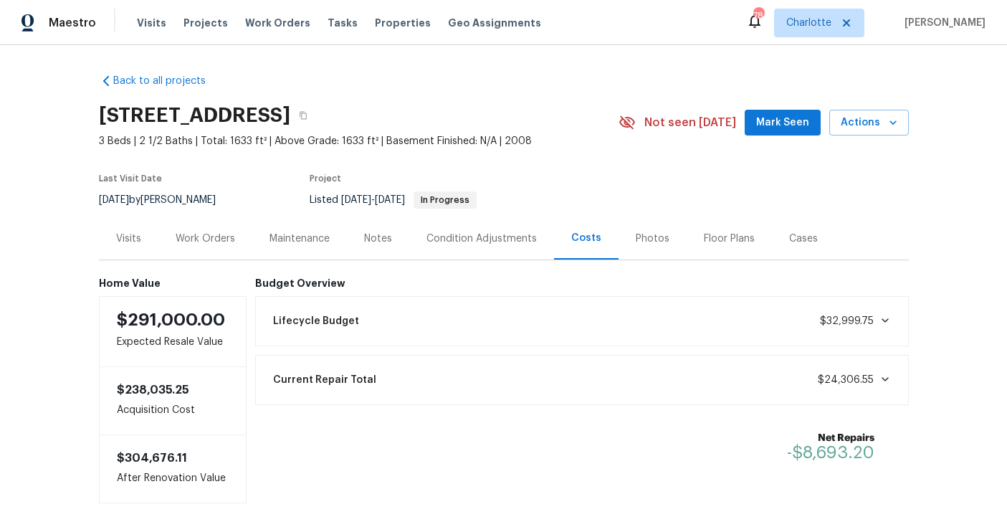
click at [47, 196] on div "Back to all projects 1121 Swearngan Ridge Ct, Charlotte, NC 28216 3 Beds | 2 1/…" at bounding box center [503, 285] width 1007 height 481
click at [936, 198] on div "Back to all projects 1121 Swearngan Ridge Ct, Charlotte, NC 28216 3 Beds | 2 1/…" at bounding box center [503, 285] width 1007 height 481
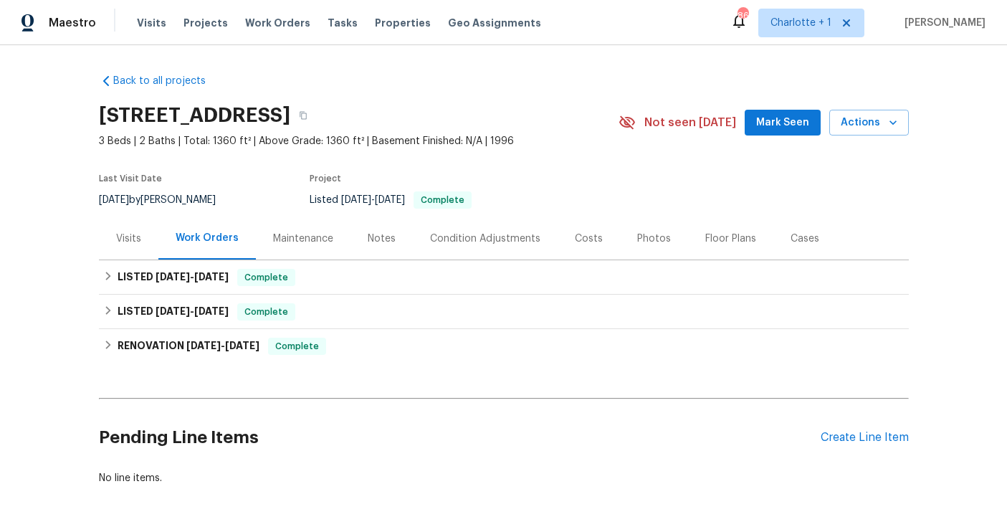
click at [557, 236] on div "Costs" at bounding box center [588, 238] width 62 height 42
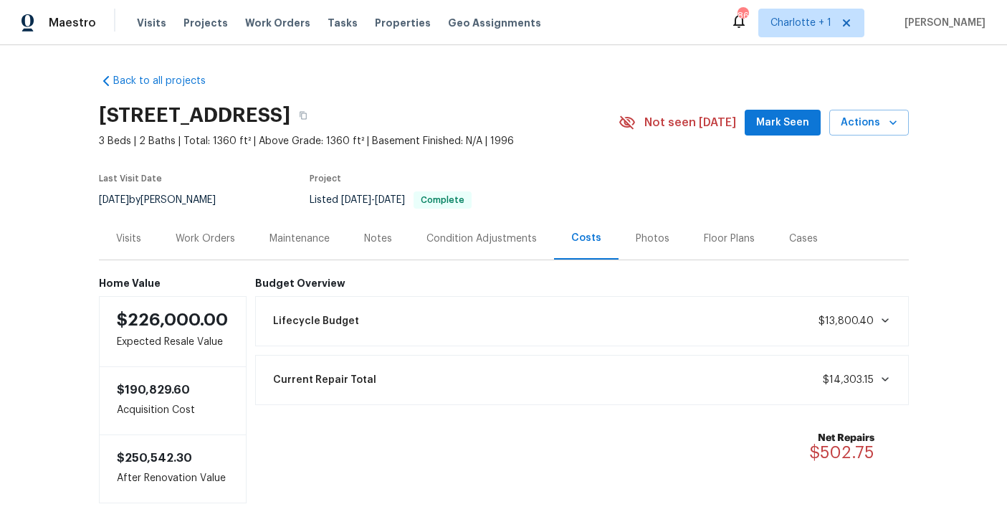
click at [47, 117] on div "Back to all projects [STREET_ADDRESS] 3 Beds | 2 Baths | Total: 1360 ft² | Abov…" at bounding box center [503, 285] width 1007 height 481
drag, startPoint x: 940, startPoint y: 110, endPoint x: 927, endPoint y: 34, distance: 77.0
click at [939, 109] on div "Back to all projects [STREET_ADDRESS] 3 Beds | 2 Baths | Total: 1360 ft² | Abov…" at bounding box center [503, 285] width 1007 height 481
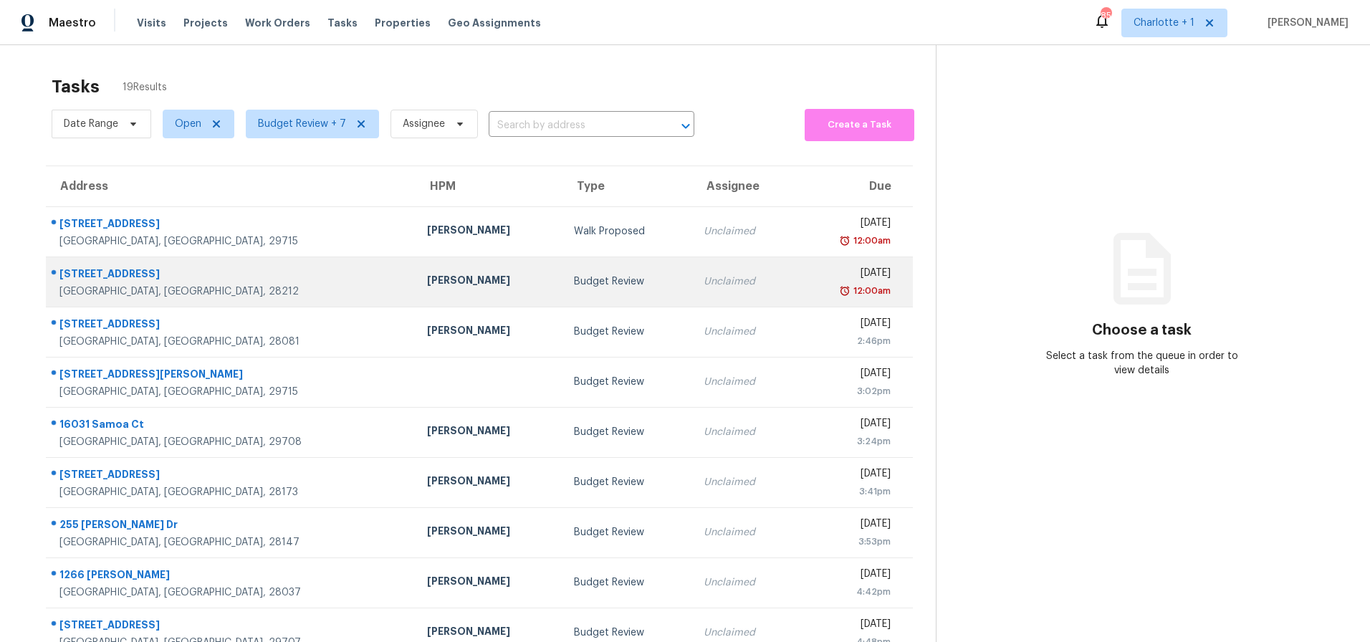
click at [427, 281] on div "[PERSON_NAME]" at bounding box center [489, 282] width 124 height 18
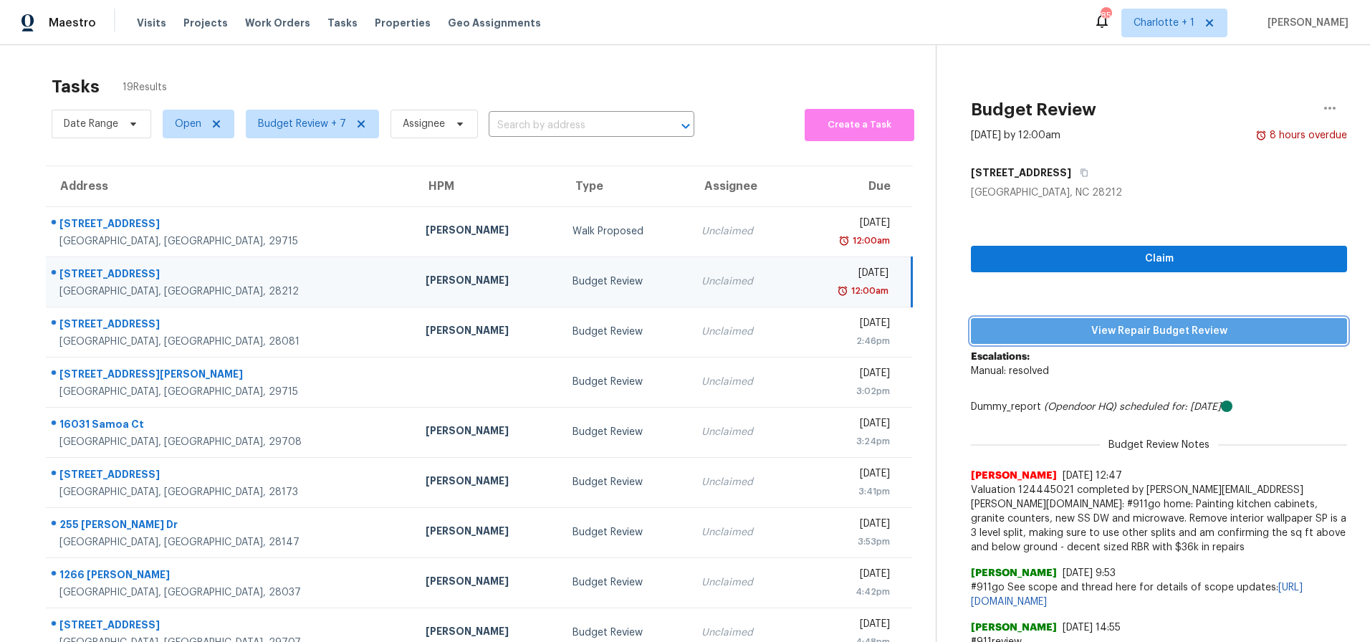
click at [1067, 322] on span "View Repair Budget Review" at bounding box center [1158, 331] width 353 height 18
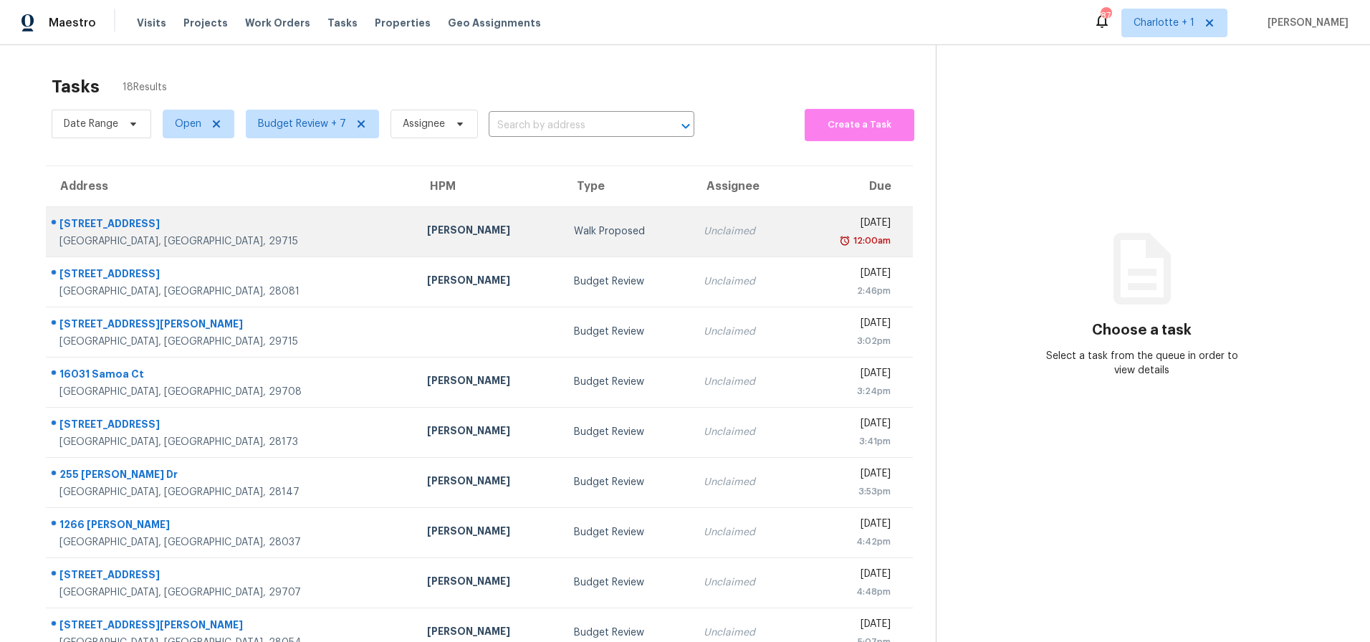
click at [416, 244] on td "[PERSON_NAME]" at bounding box center [489, 231] width 147 height 50
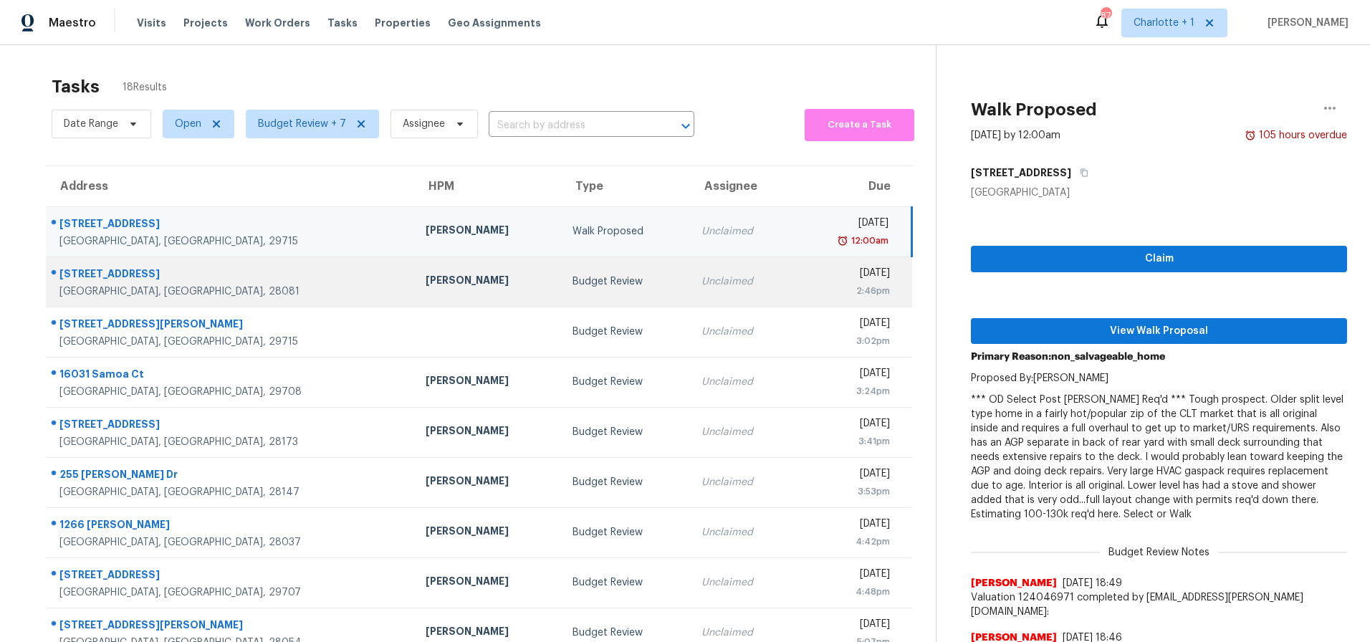
click at [414, 269] on td "[PERSON_NAME]" at bounding box center [487, 281] width 146 height 50
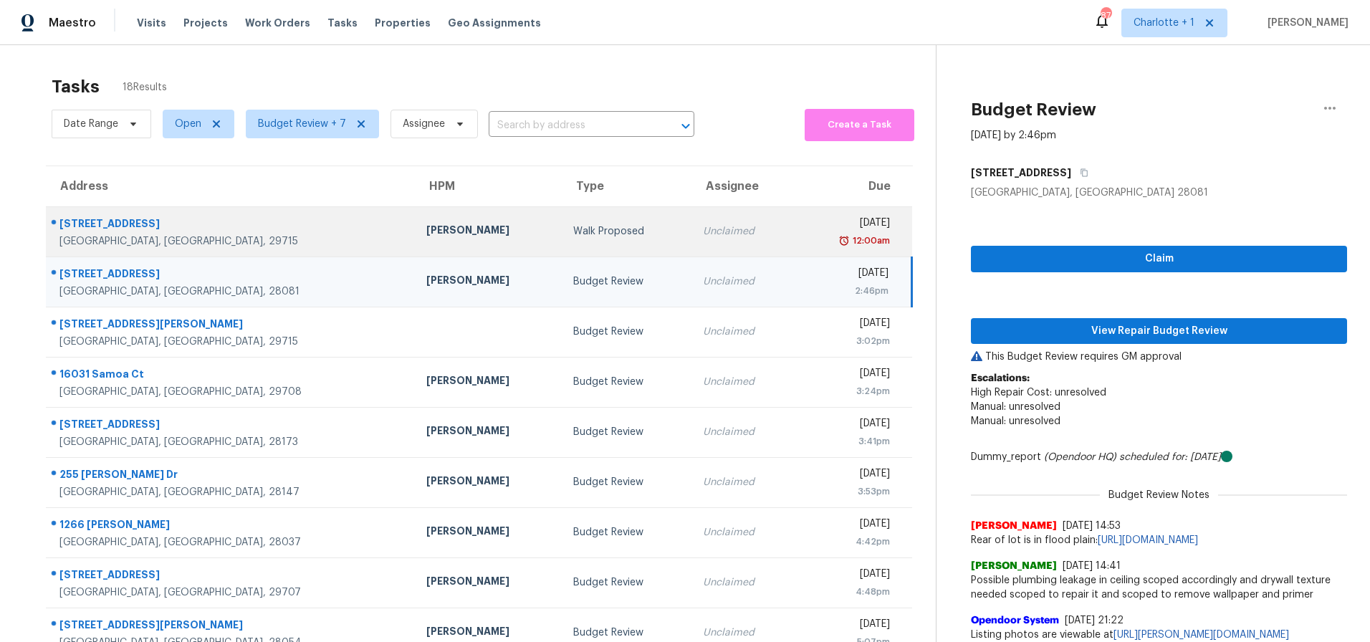
click at [426, 224] on div "[PERSON_NAME]" at bounding box center [487, 232] width 123 height 18
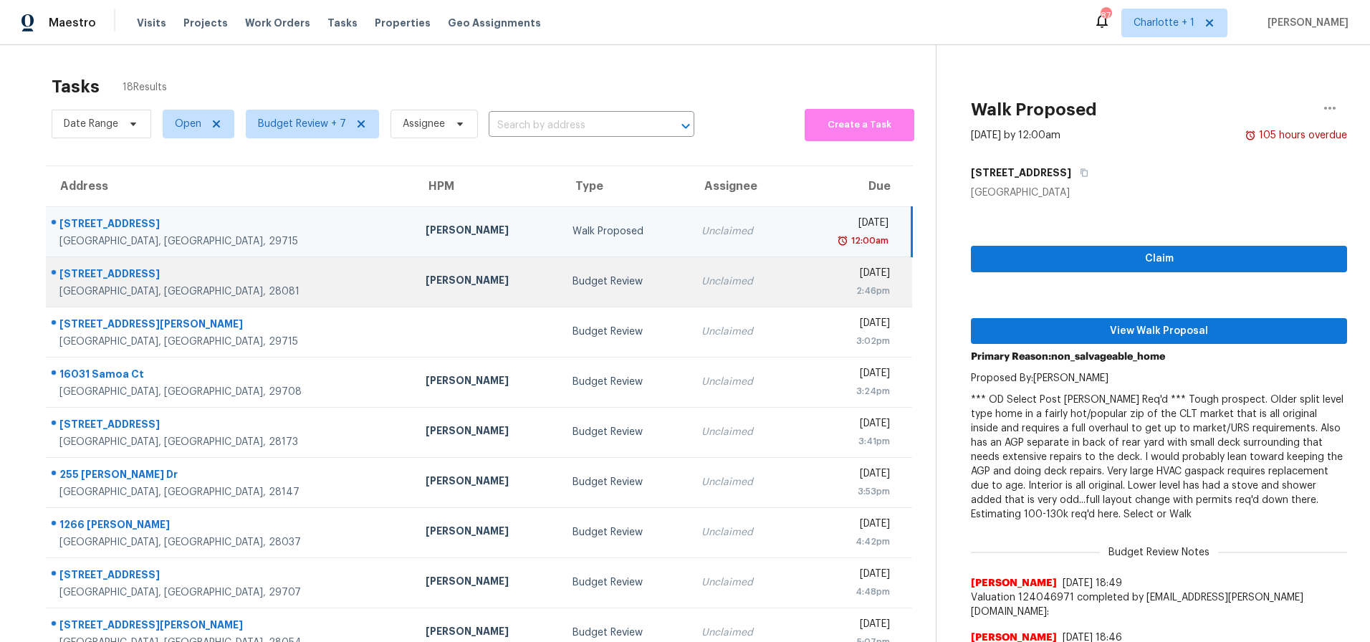
click at [414, 264] on td "[PERSON_NAME]" at bounding box center [487, 281] width 146 height 50
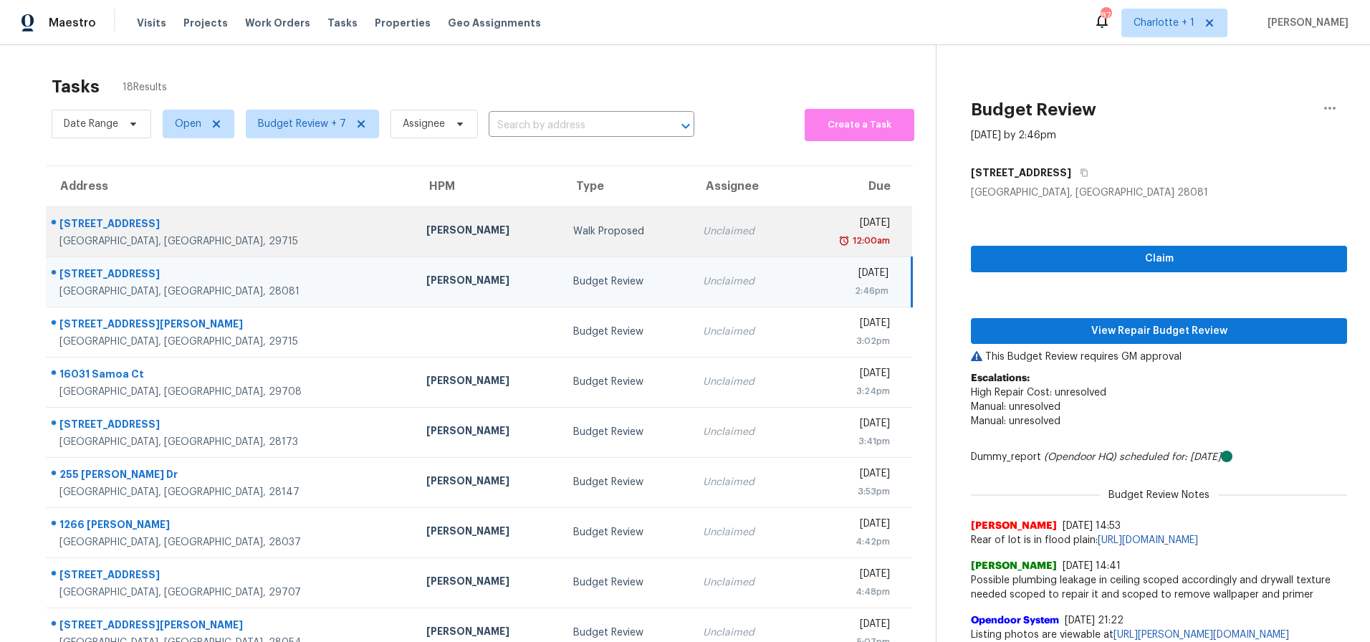
click at [426, 233] on div "[PERSON_NAME]" at bounding box center [487, 232] width 123 height 18
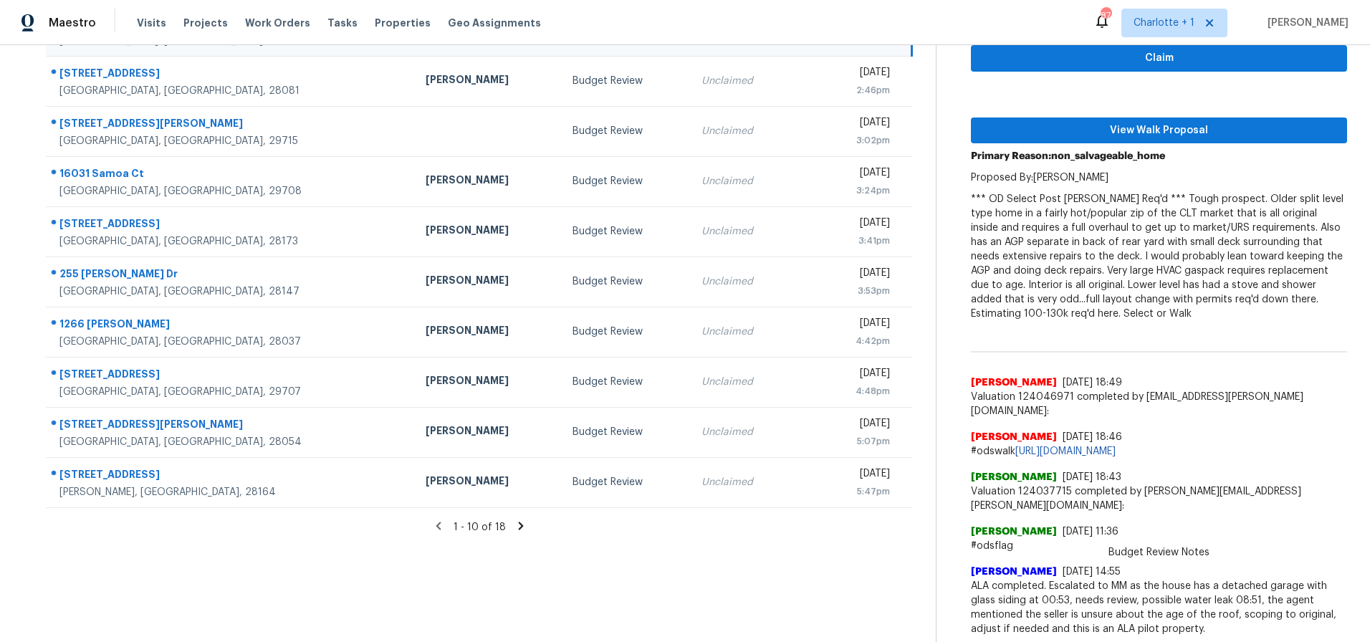
scroll to position [210, 0]
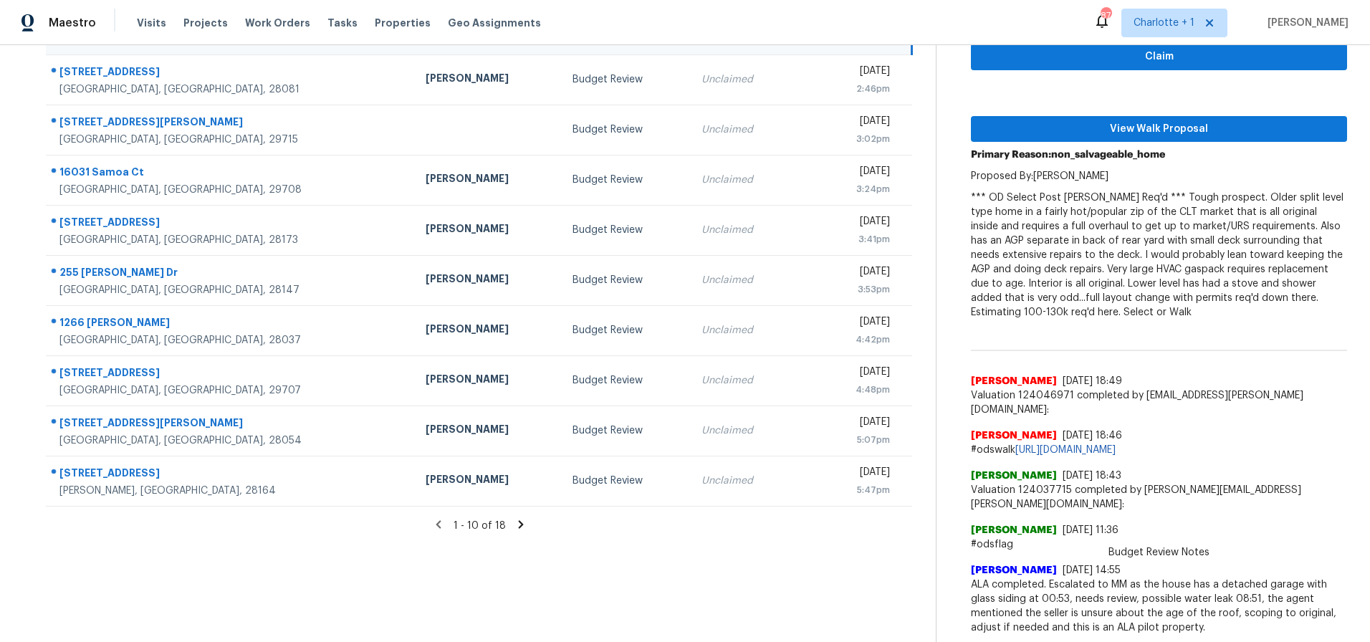
click at [1187, 480] on div "Aaron Lewis 8/14/25, 18:43" at bounding box center [1159, 476] width 376 height 14
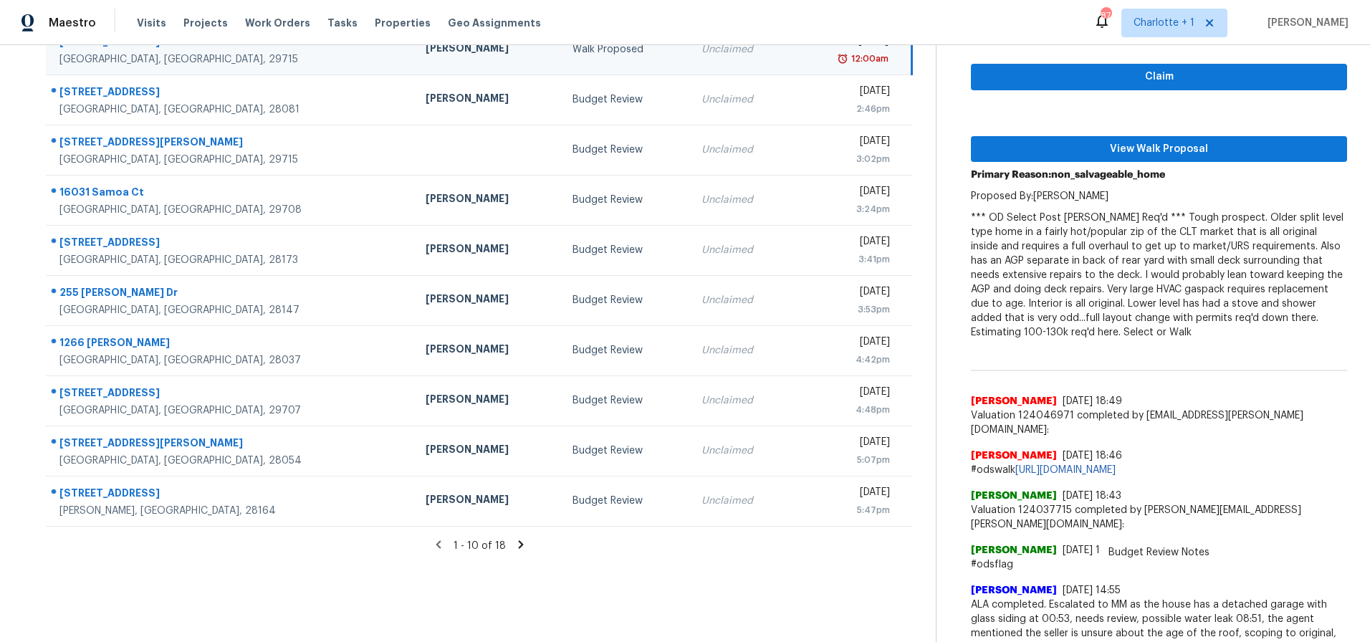
scroll to position [213, 0]
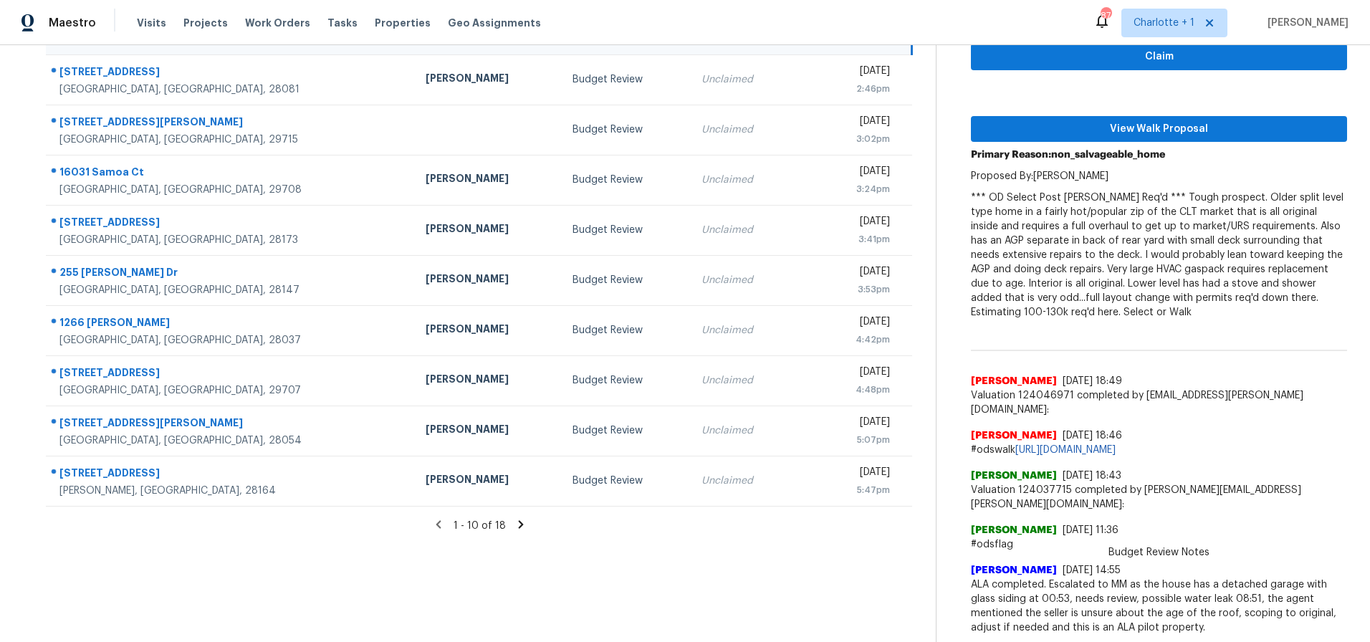
click at [1163, 491] on span "Valuation 124037715 completed by aaron.lewis@opendoor.com:" at bounding box center [1159, 497] width 376 height 29
click at [1115, 445] on link "https://docs.google.com/spreadsheets/d/1oN28oIgDiAhKslz0z_DqbQguZnwLQK7ijrgTnXC…" at bounding box center [1065, 450] width 100 height 10
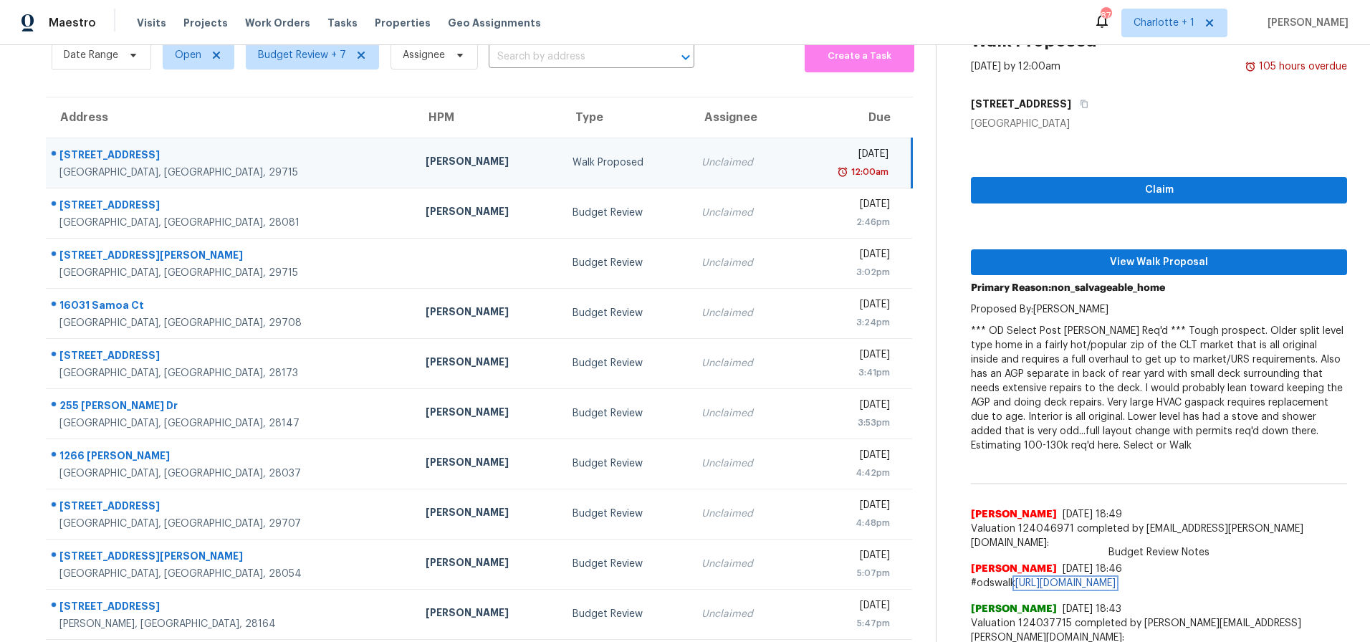
scroll to position [0, 0]
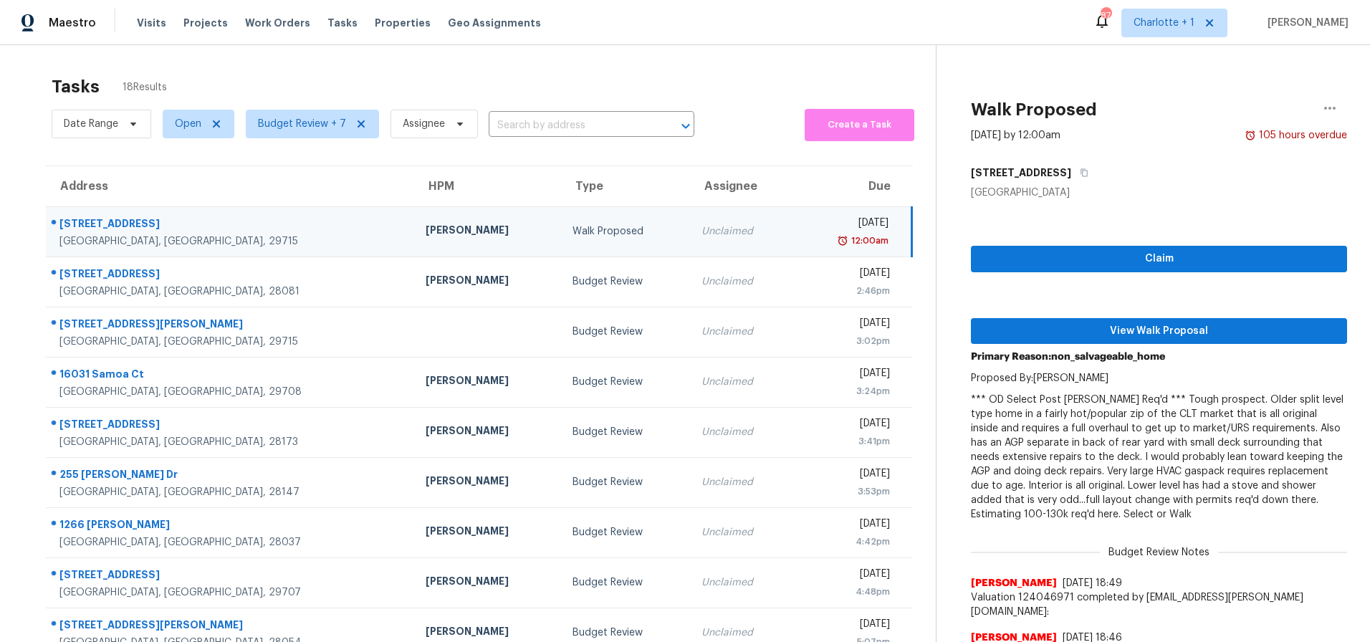
click at [426, 231] on div "[PERSON_NAME]" at bounding box center [487, 232] width 123 height 18
click at [1326, 112] on icon "button" at bounding box center [1329, 108] width 17 height 17
click at [1196, 107] on div "Cancel this task" at bounding box center [1237, 111] width 112 height 14
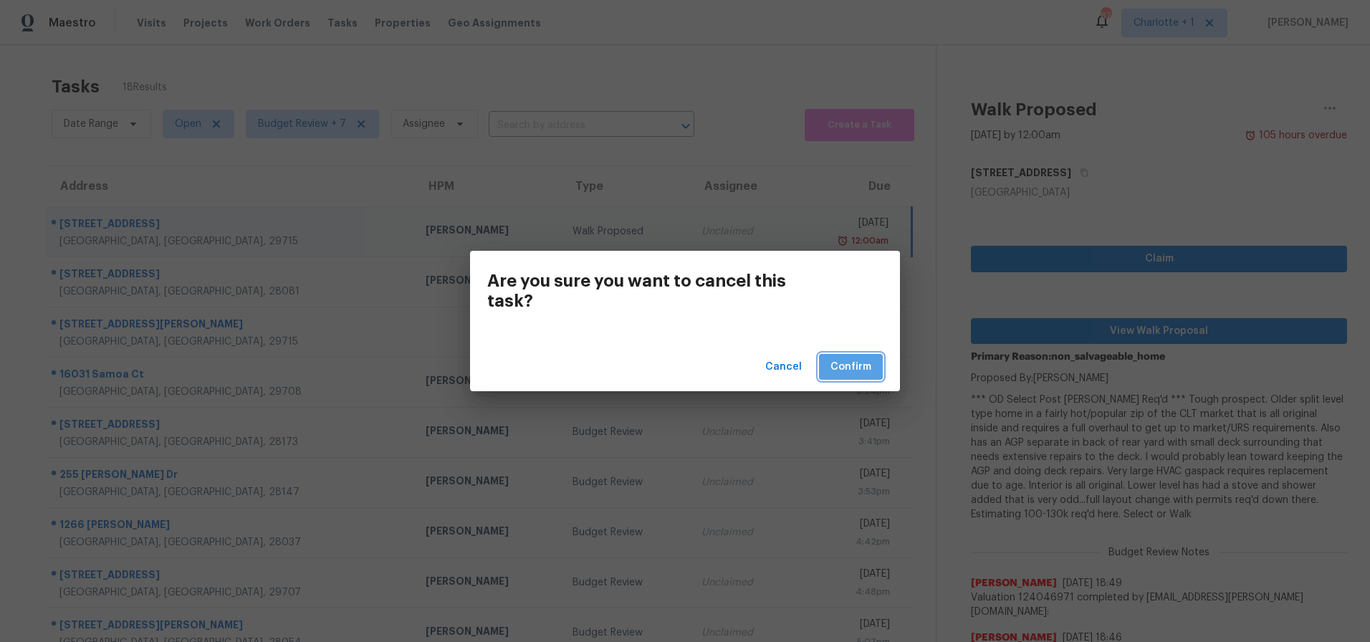
click at [860, 366] on span "Confirm" at bounding box center [850, 367] width 41 height 18
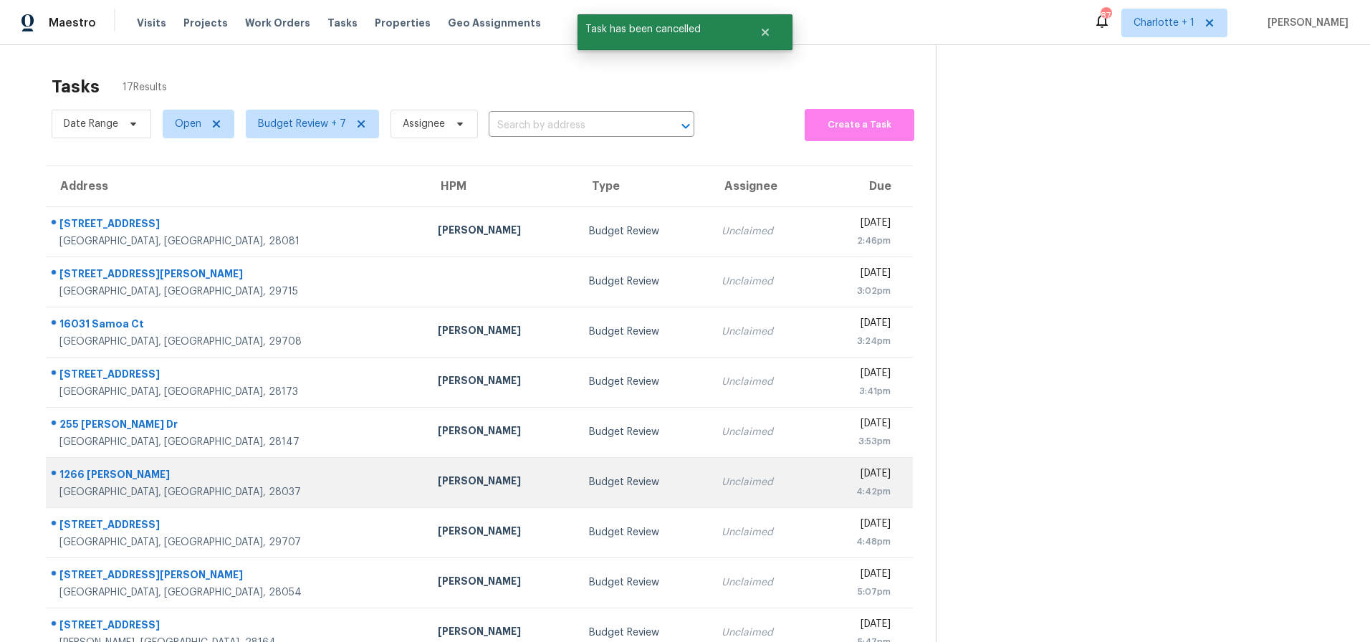
scroll to position [115, 0]
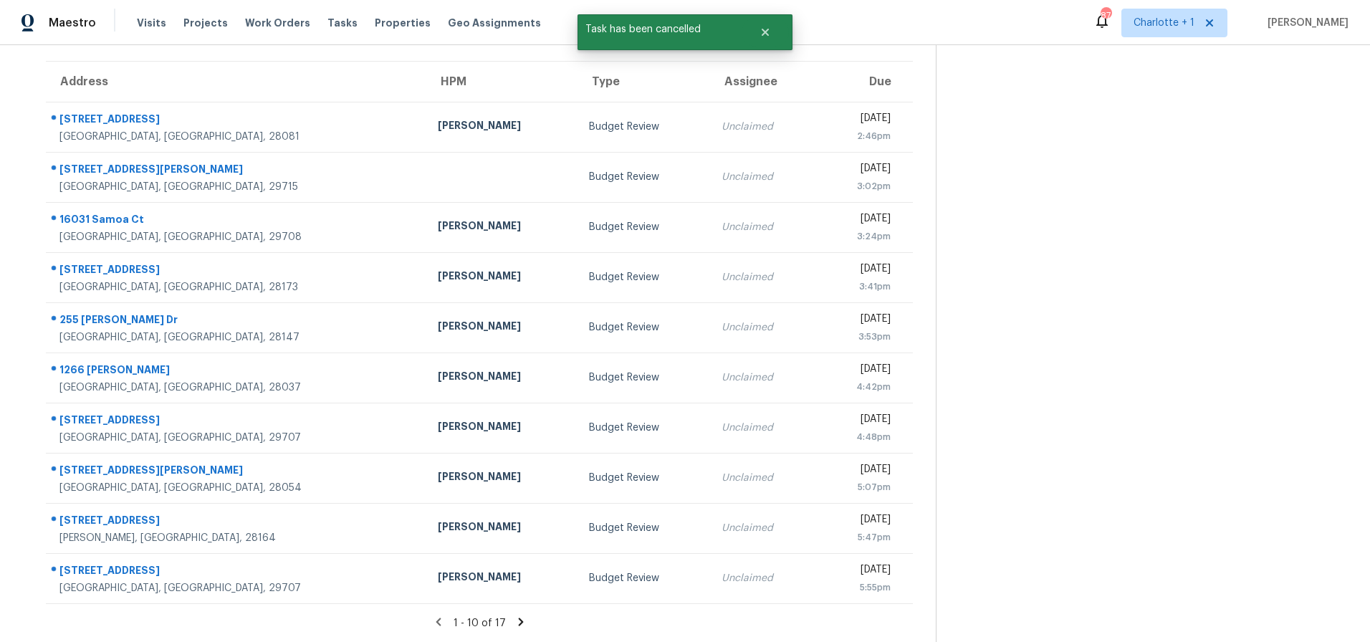
click at [515, 615] on icon at bounding box center [520, 621] width 13 height 13
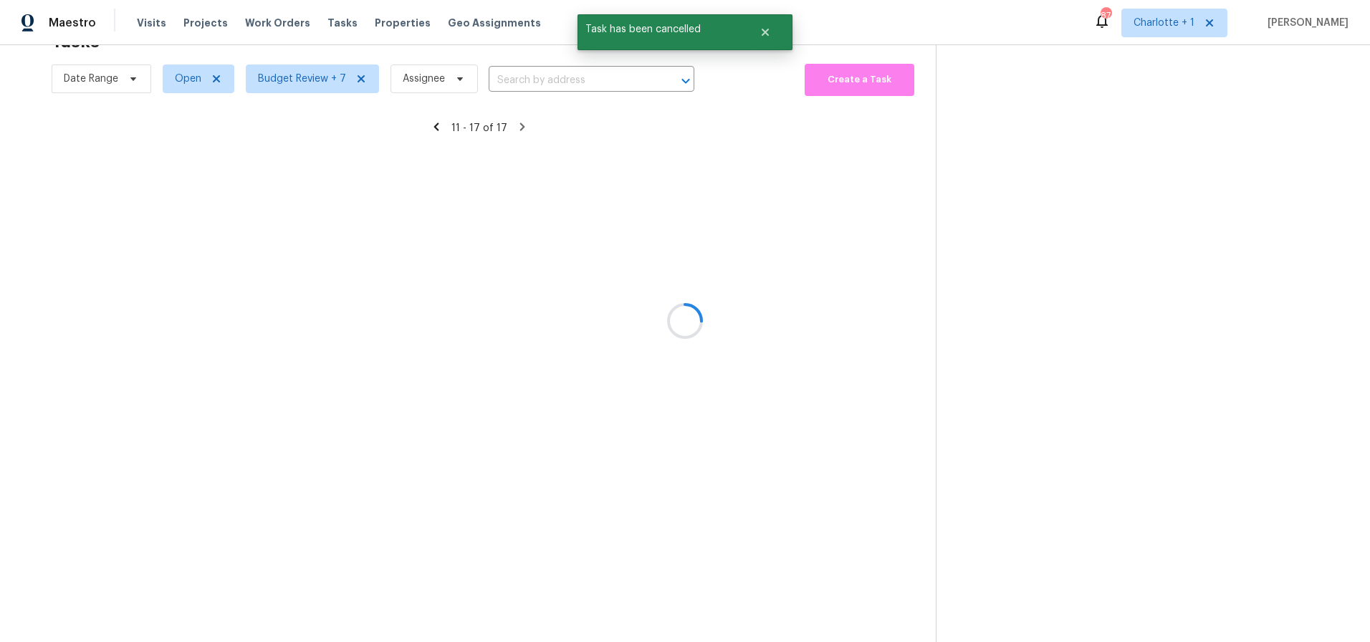
scroll to position [56, 0]
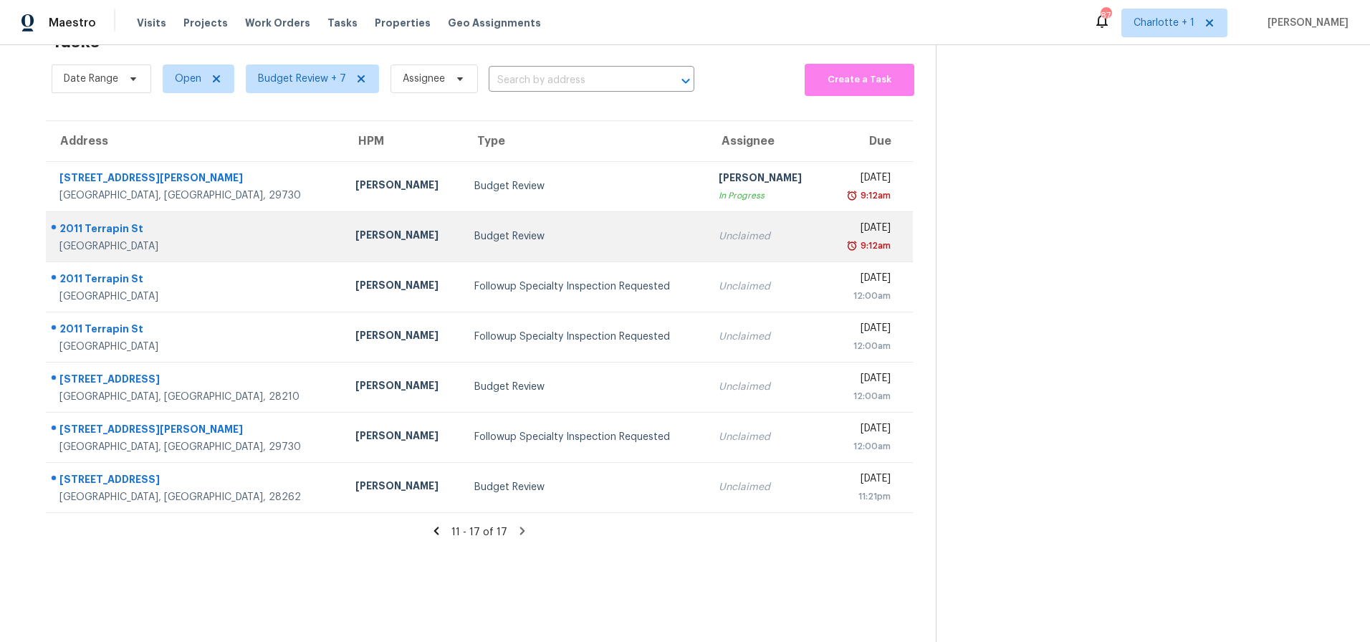
click at [228, 221] on td "2011 Terrapin St Indian Trail, NC, 28079" at bounding box center [195, 236] width 298 height 50
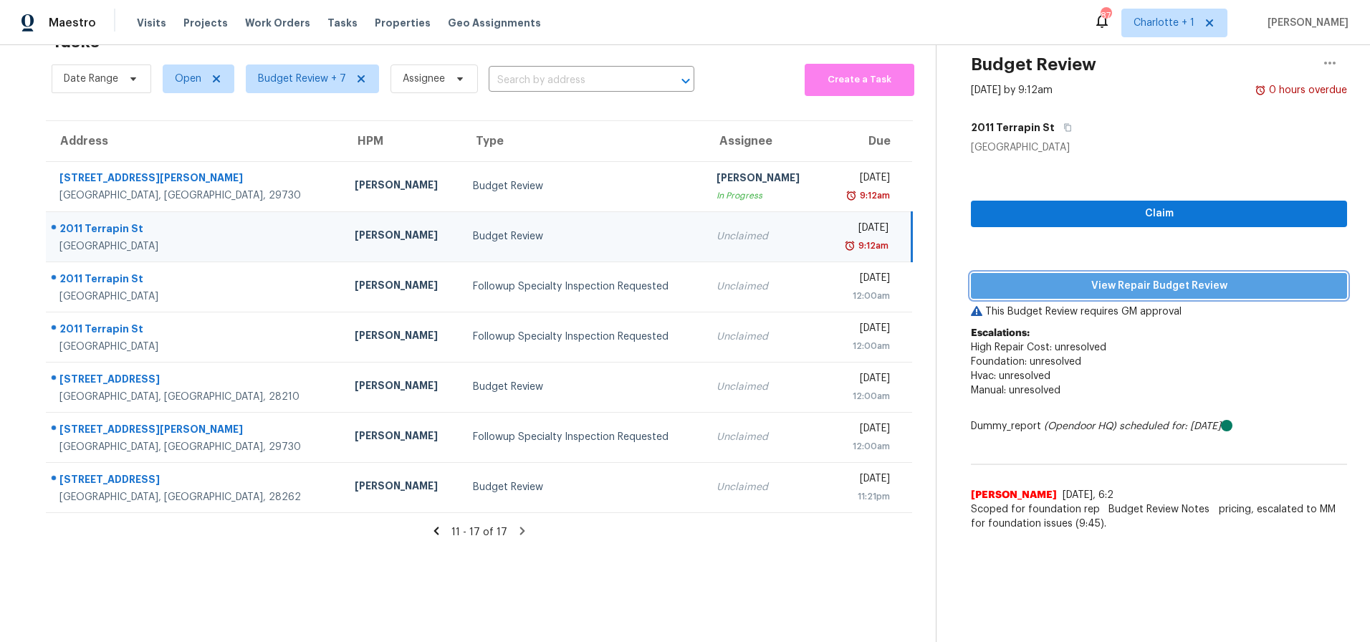
click at [1138, 277] on span "View Repair Budget Review" at bounding box center [1158, 286] width 353 height 18
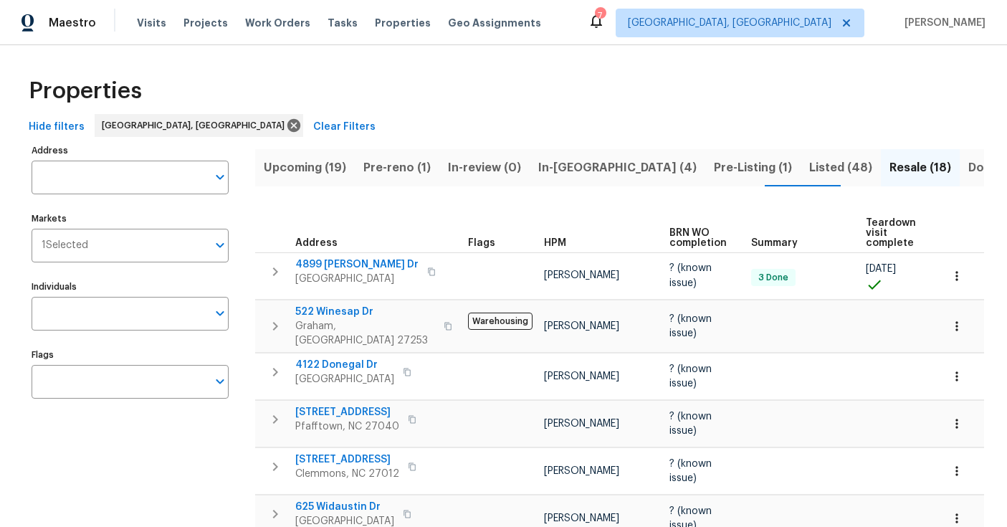
click at [565, 85] on div "Properties" at bounding box center [503, 91] width 961 height 46
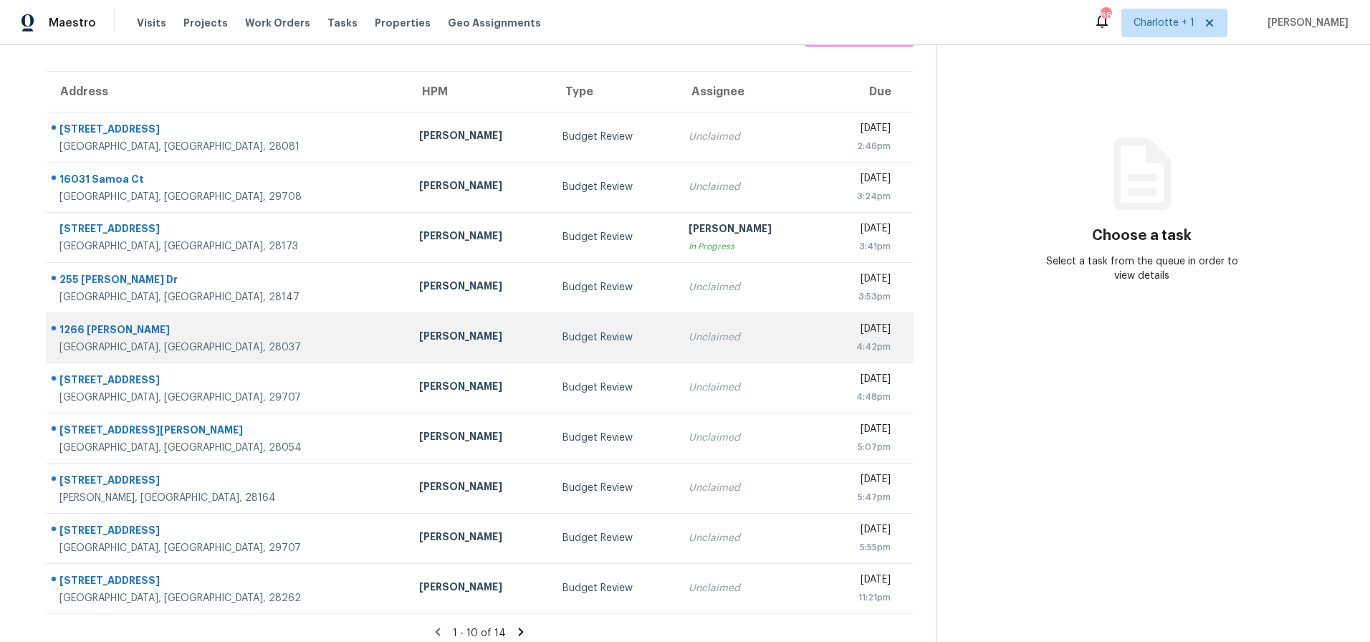
scroll to position [115, 0]
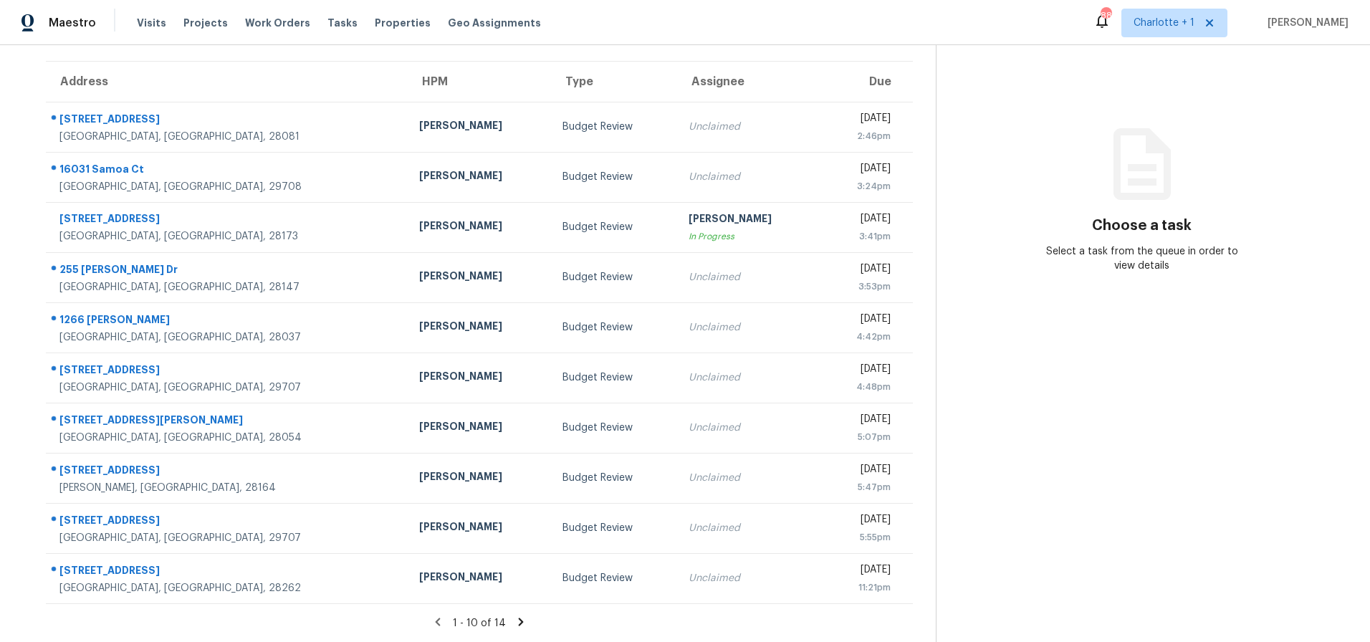
click at [519, 615] on icon at bounding box center [520, 621] width 13 height 13
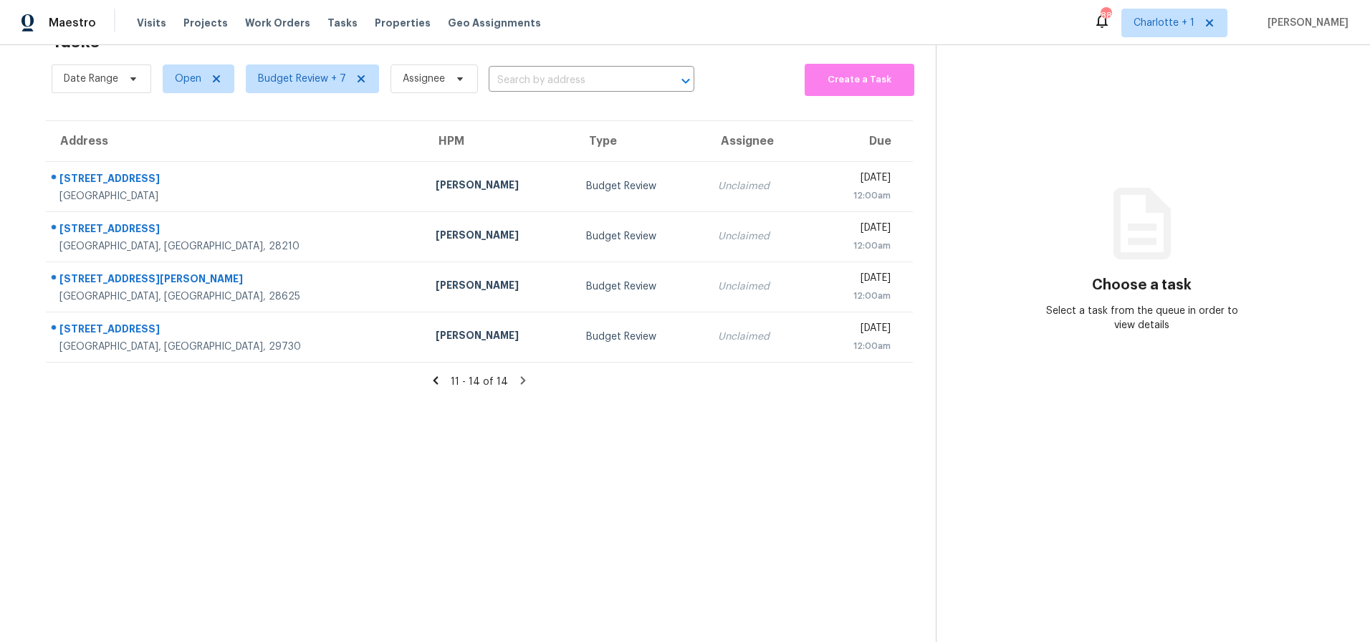
click at [433, 376] on icon at bounding box center [435, 380] width 5 height 8
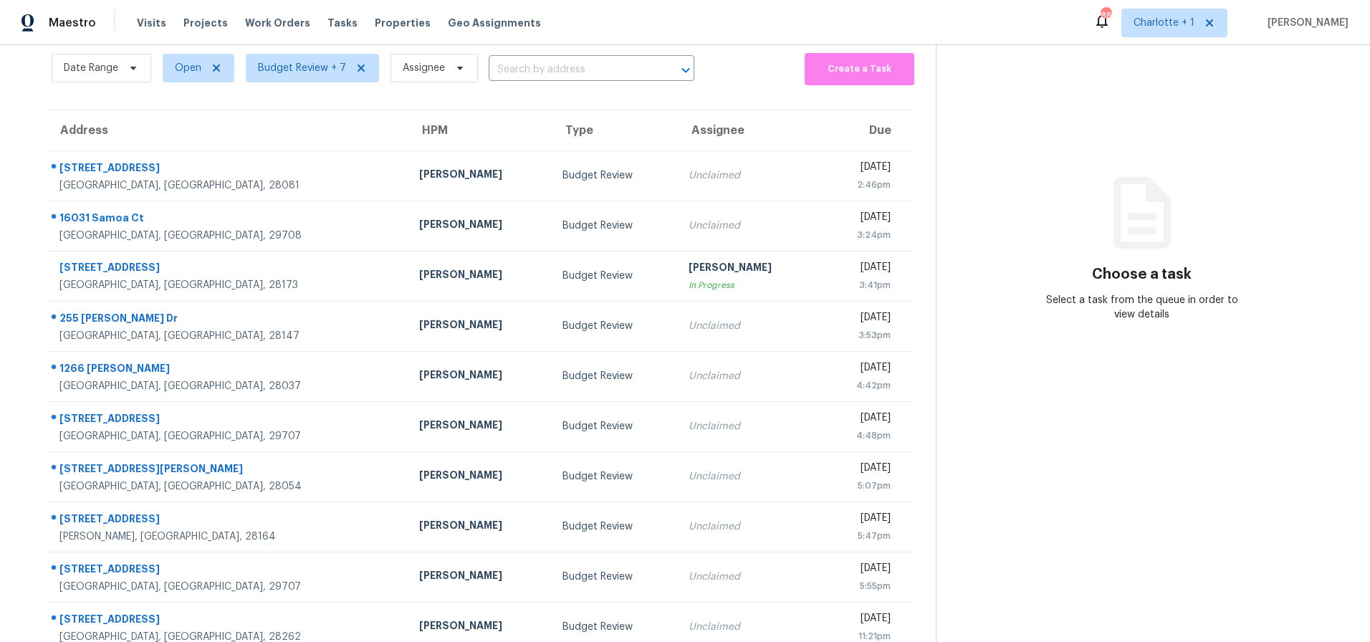
scroll to position [115, 0]
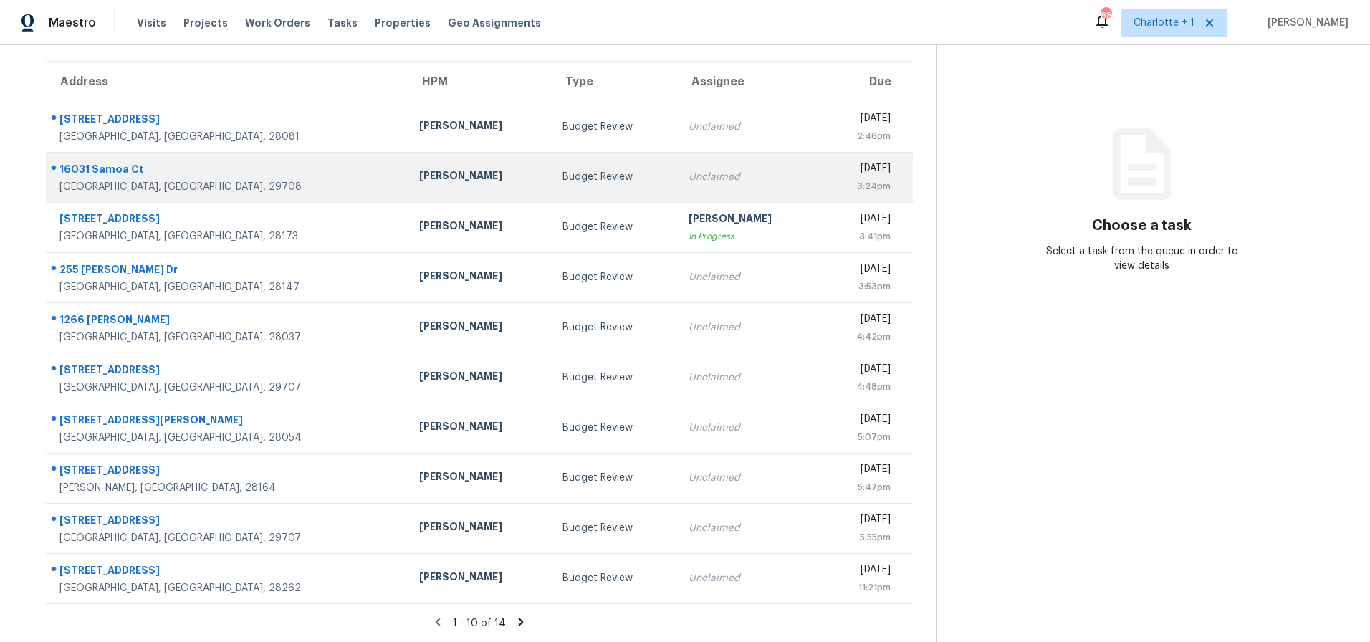
click at [419, 171] on div "Billy Towle" at bounding box center [479, 177] width 120 height 18
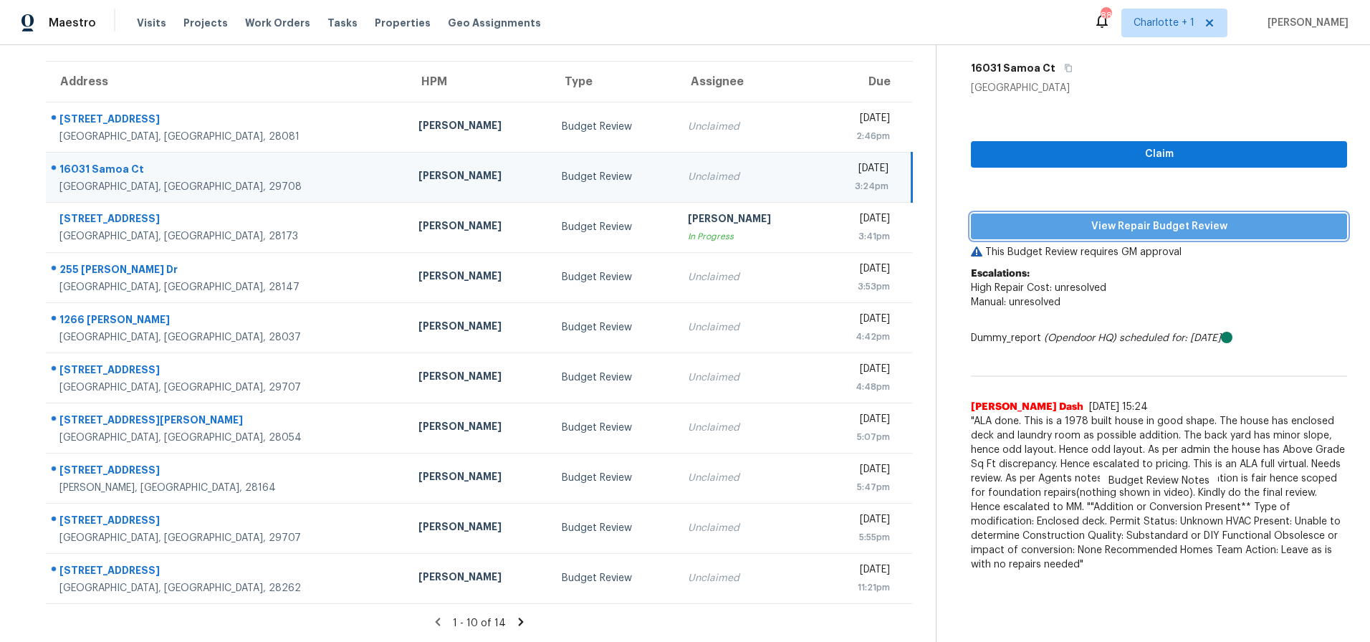
click at [1059, 219] on span "View Repair Budget Review" at bounding box center [1158, 227] width 353 height 18
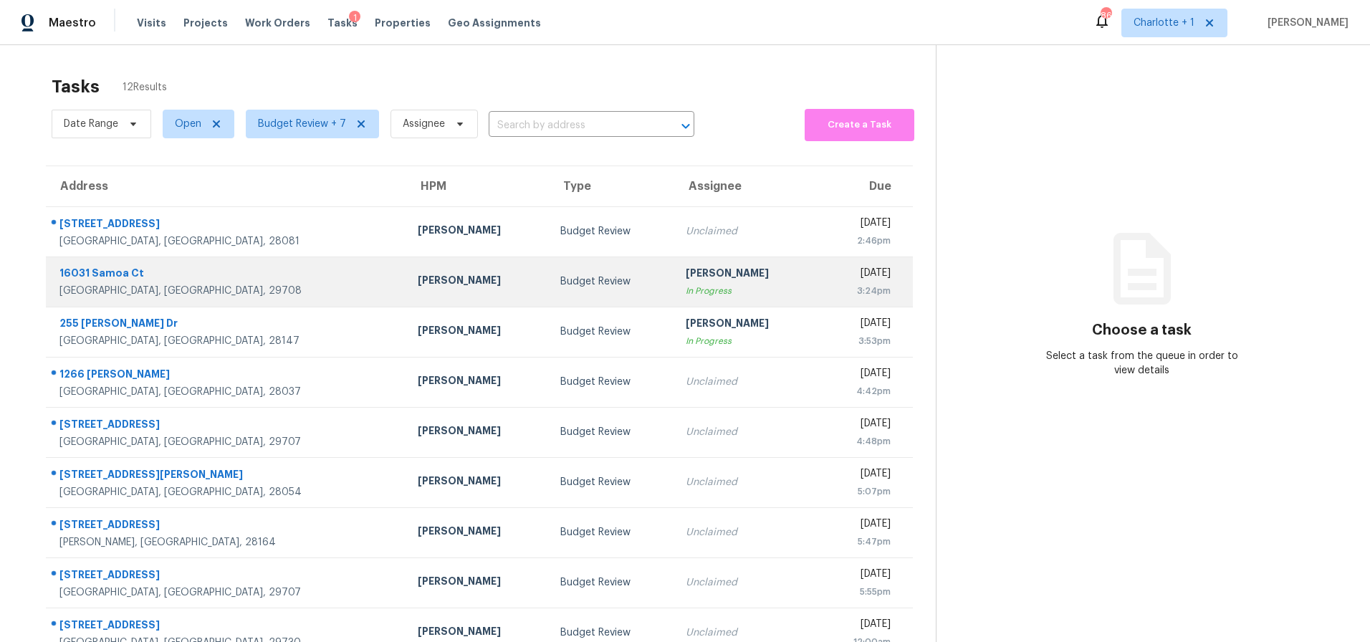
click at [418, 279] on div "[PERSON_NAME]" at bounding box center [478, 282] width 120 height 18
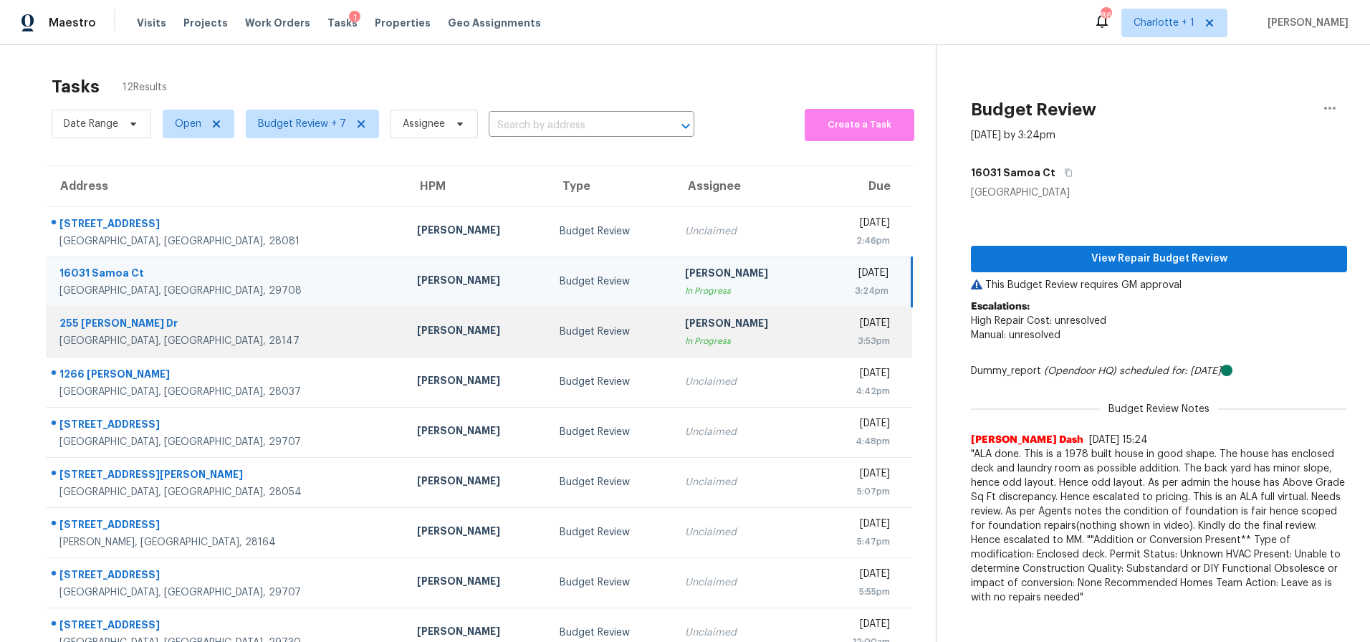
scroll to position [115, 0]
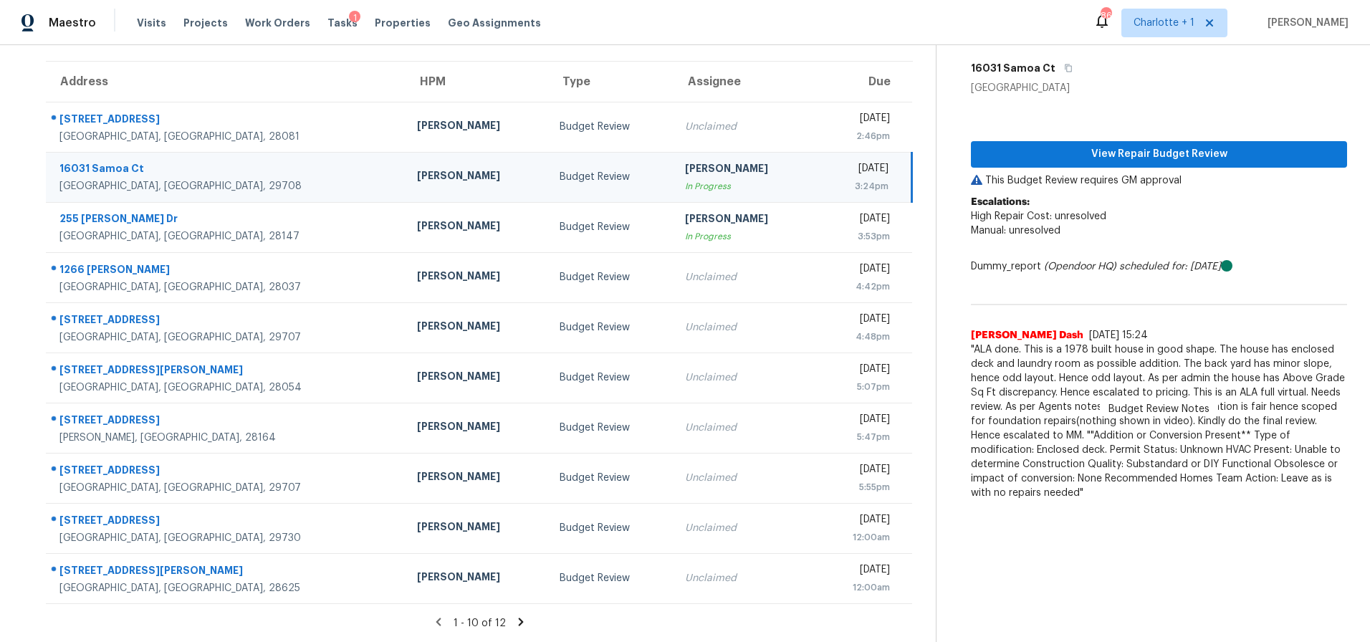
click at [514, 615] on icon at bounding box center [520, 621] width 13 height 13
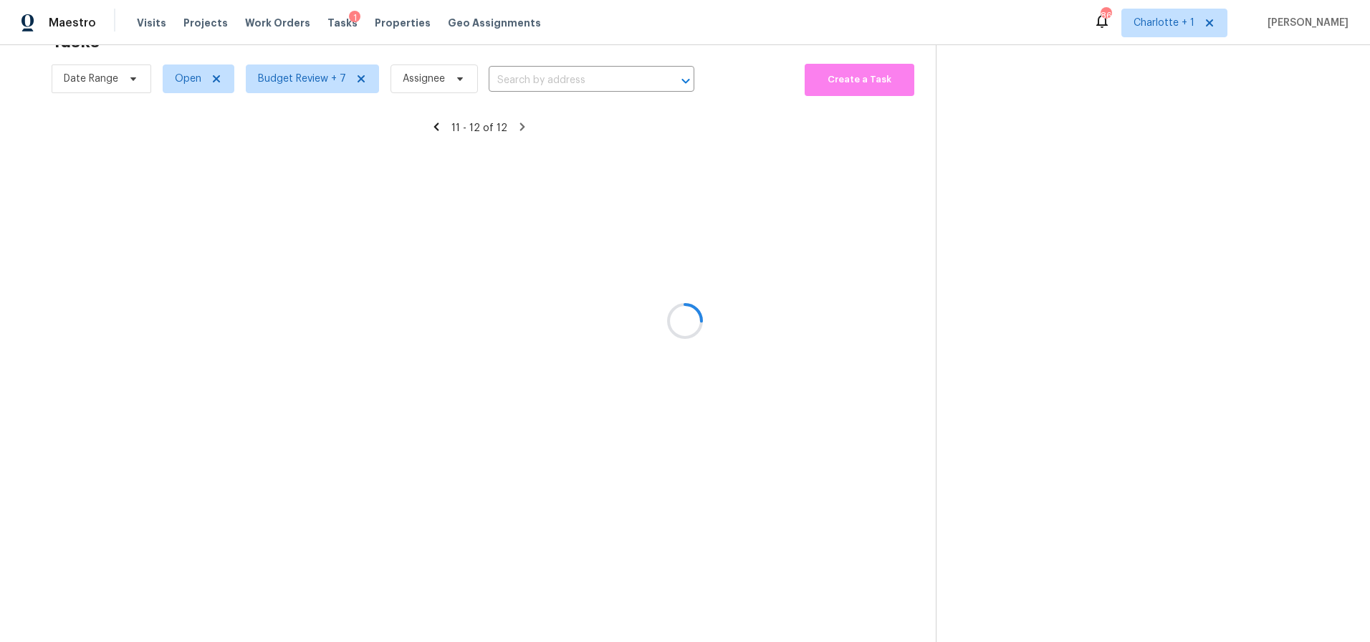
scroll to position [56, 0]
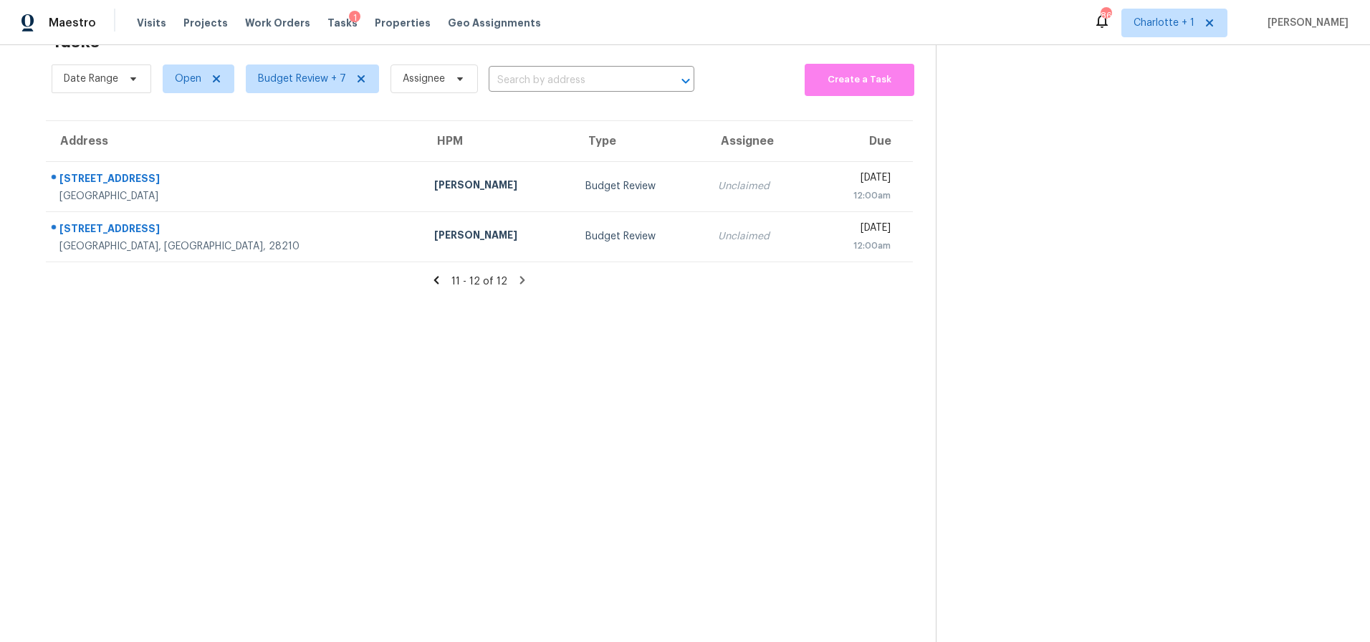
click at [430, 274] on icon at bounding box center [436, 280] width 13 height 13
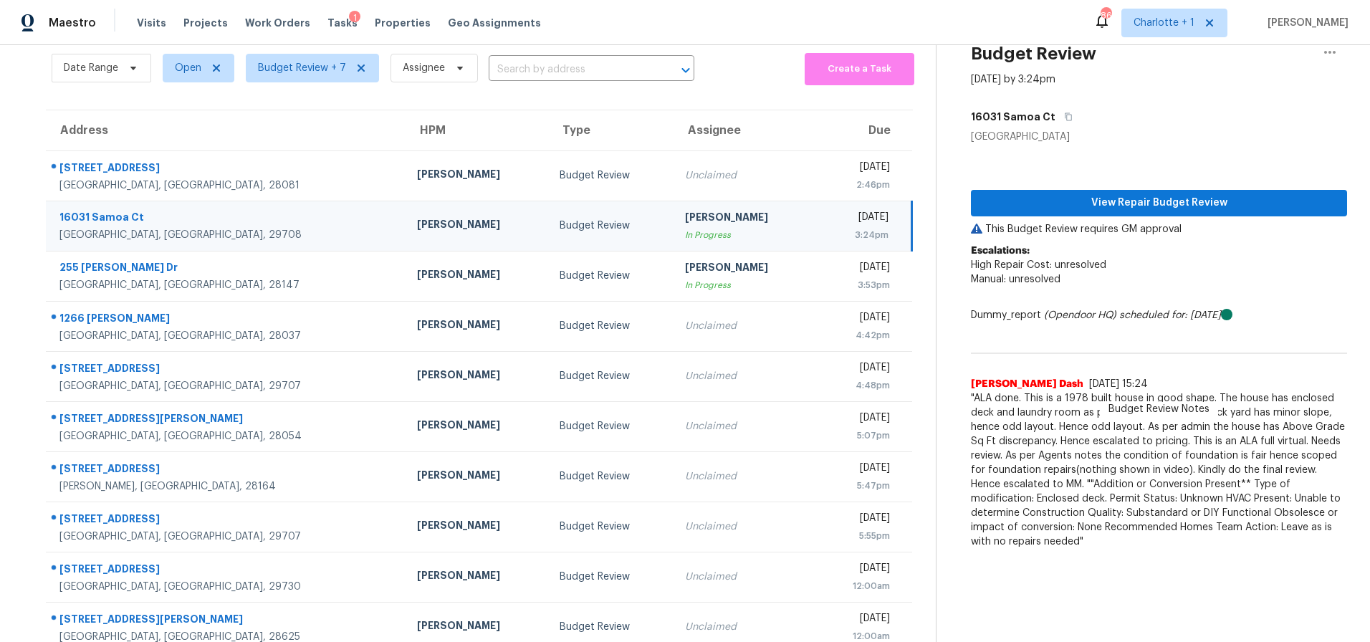
scroll to position [115, 0]
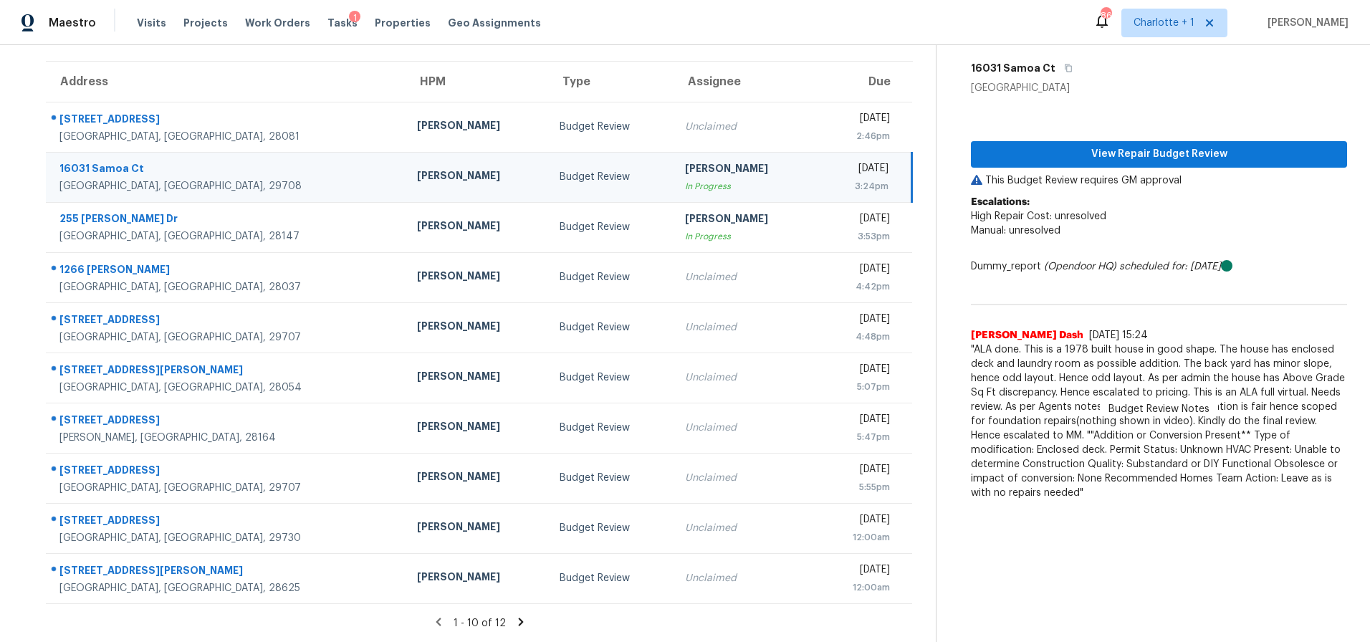
click at [417, 168] on div "[PERSON_NAME]" at bounding box center [477, 177] width 120 height 18
click at [1037, 145] on span "View Repair Budget Review" at bounding box center [1158, 154] width 353 height 18
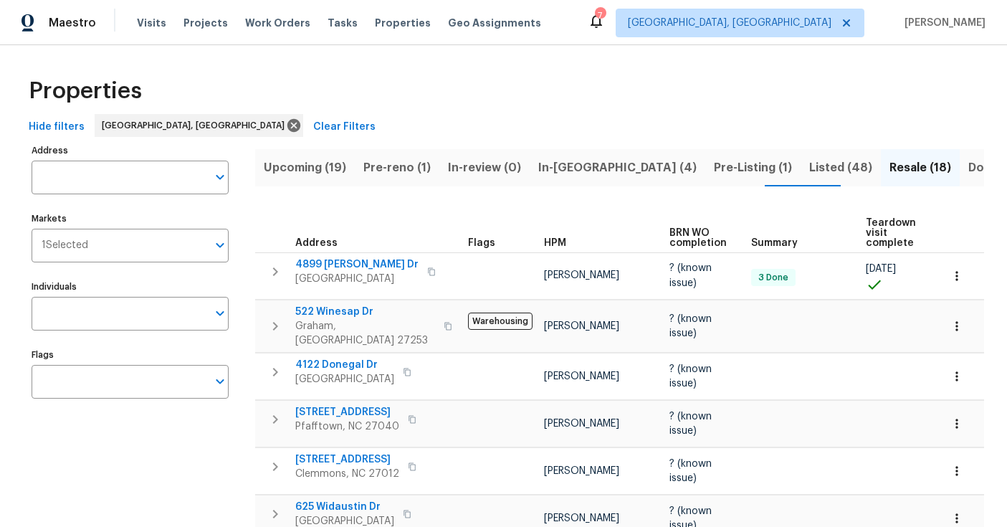
click at [355, 80] on div "Properties" at bounding box center [503, 91] width 961 height 46
drag, startPoint x: 443, startPoint y: 76, endPoint x: 358, endPoint y: 9, distance: 107.6
click at [443, 76] on div "Properties" at bounding box center [503, 91] width 961 height 46
